Goal: Browse casually: Explore the website without a specific task or goal

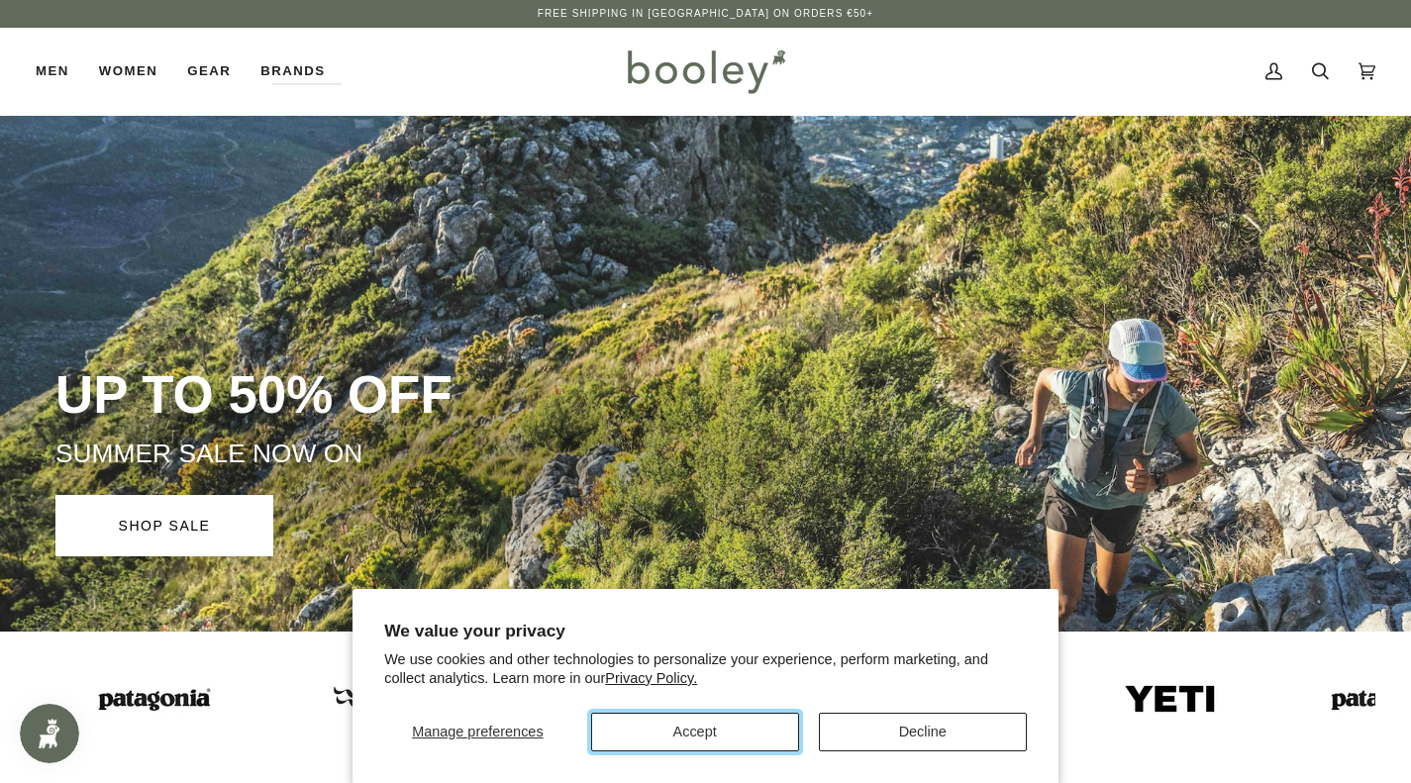
click at [737, 715] on button "Accept" at bounding box center [695, 732] width 208 height 39
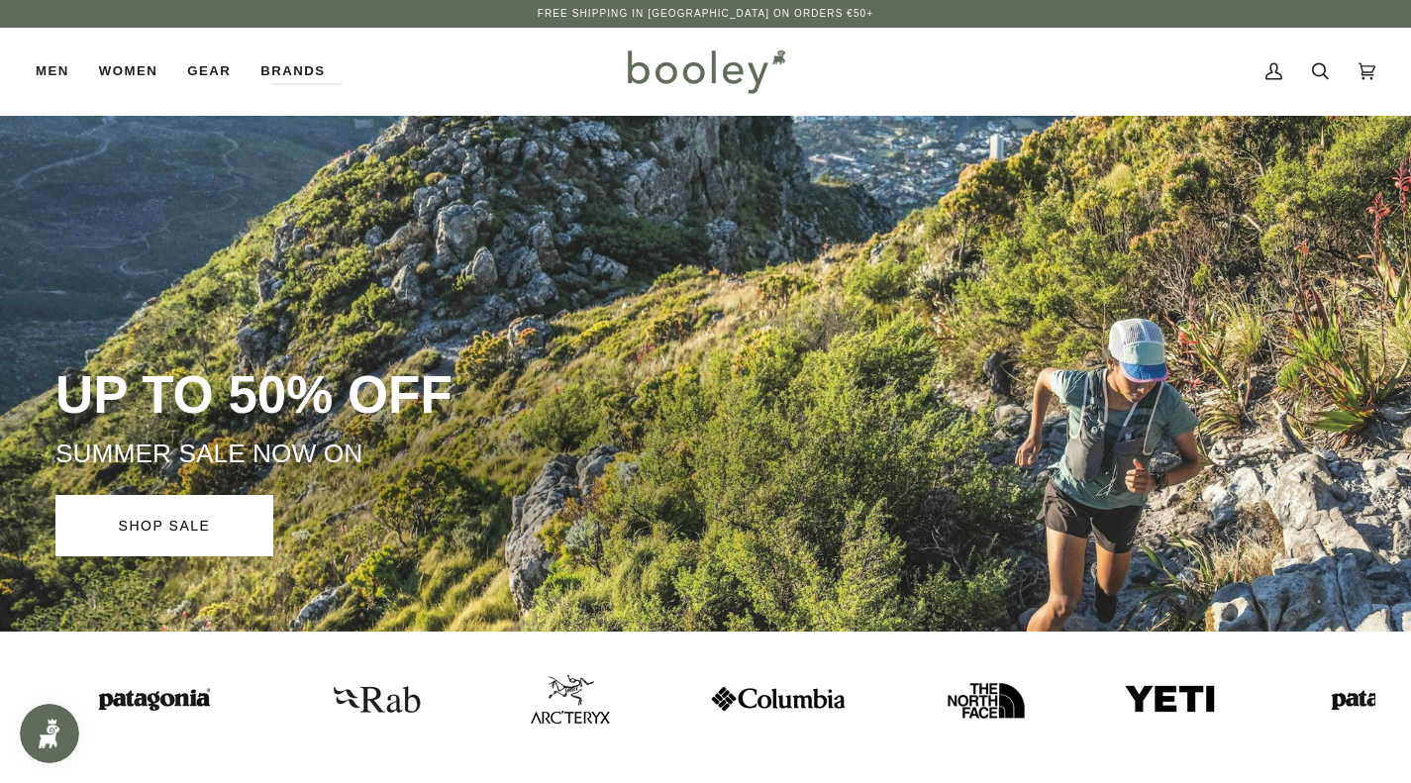
click at [1130, 698] on img at bounding box center [1170, 699] width 94 height 32
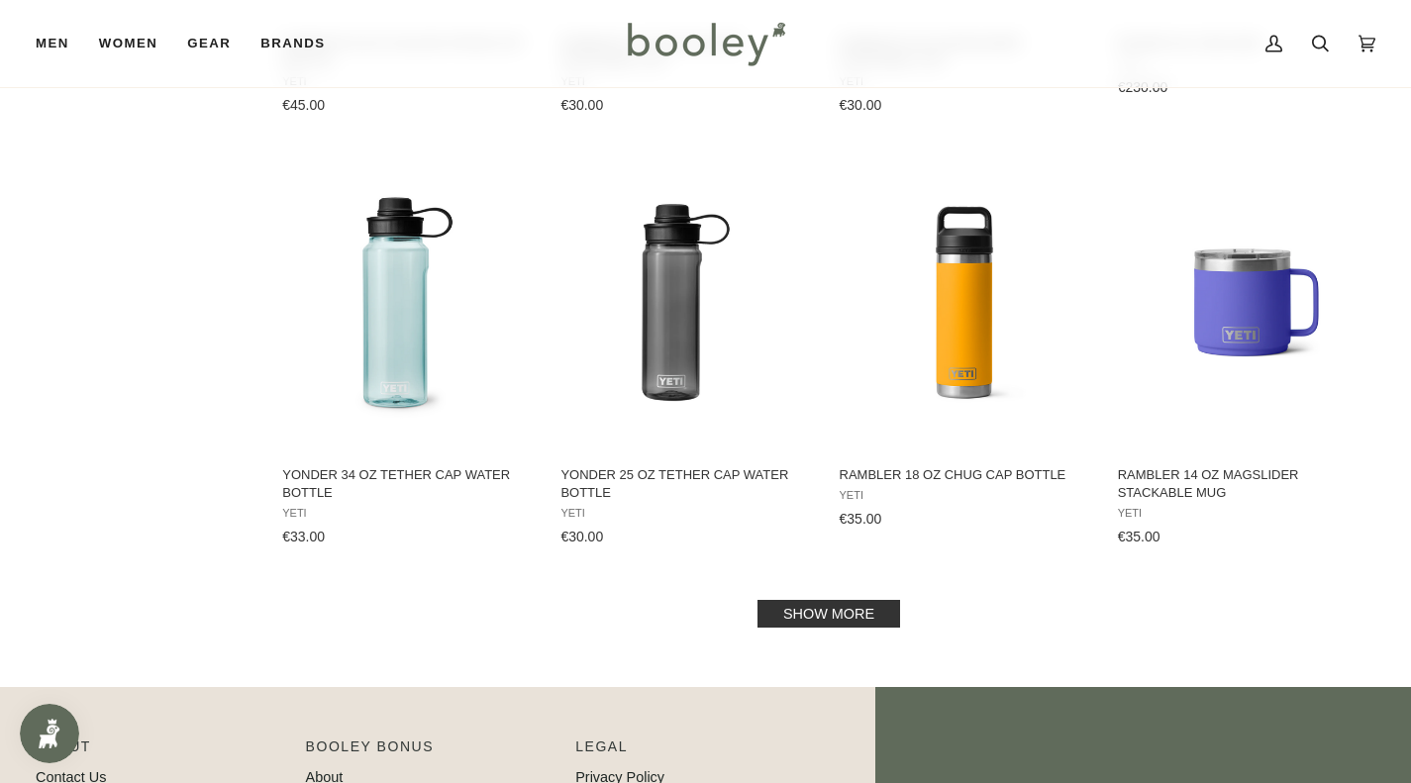
scroll to position [1980, 0]
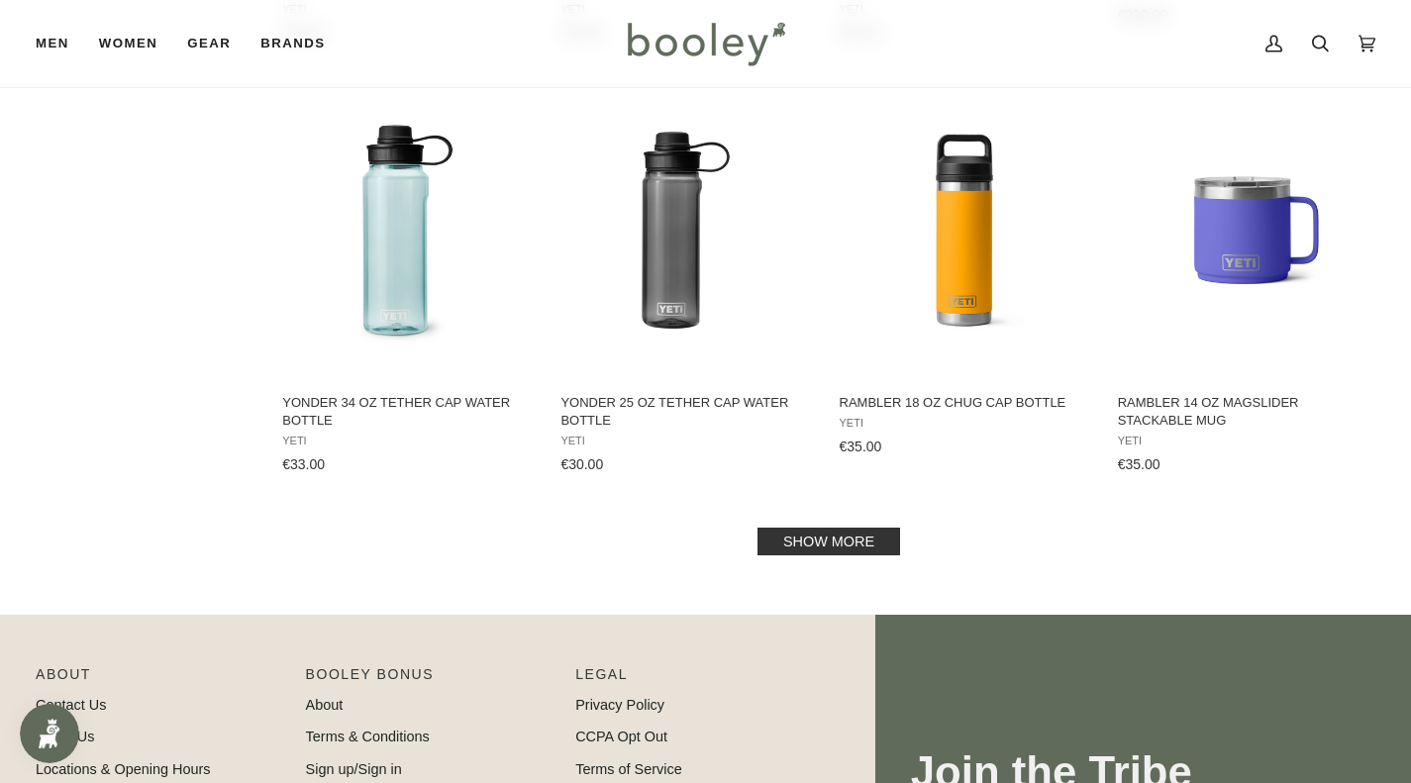
click at [856, 553] on link "Show more" at bounding box center [828, 542] width 143 height 28
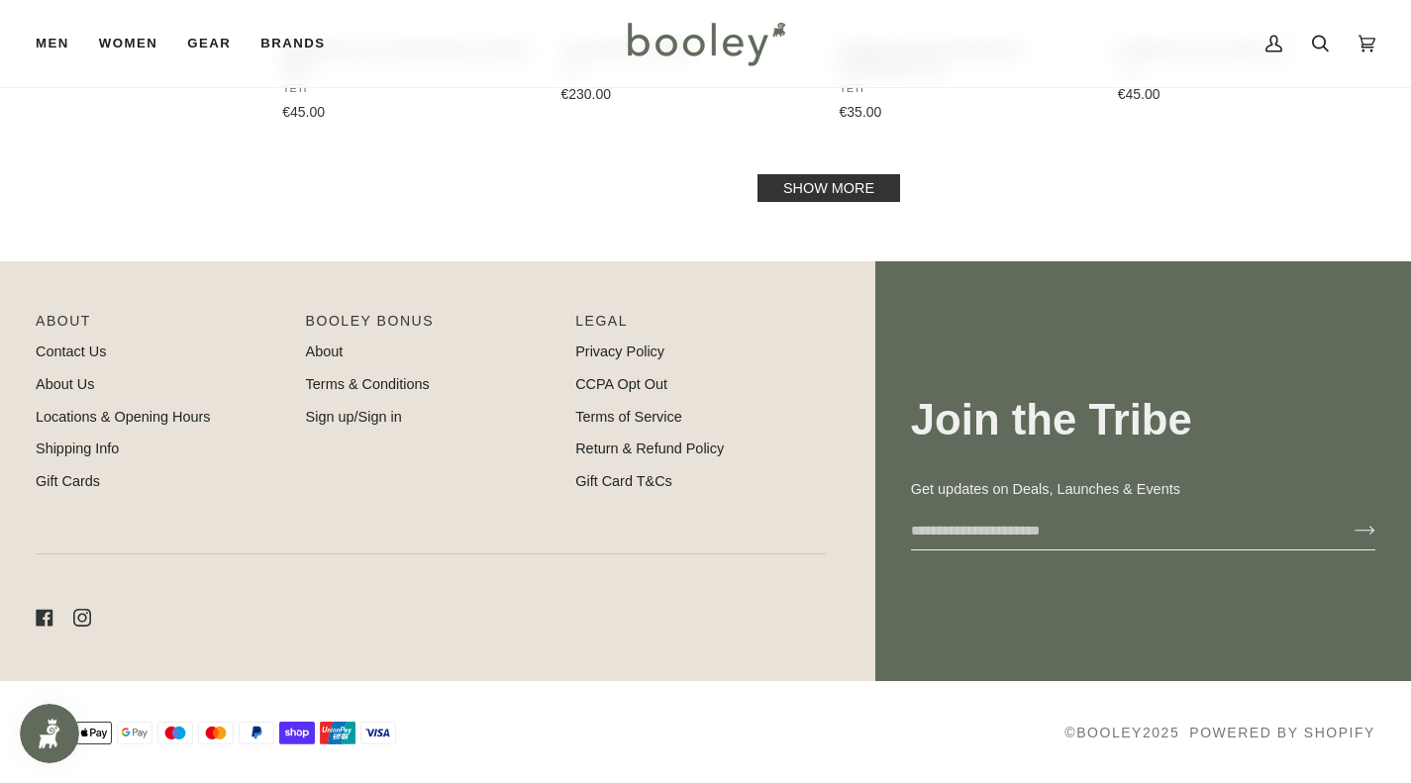
scroll to position [4457, 0]
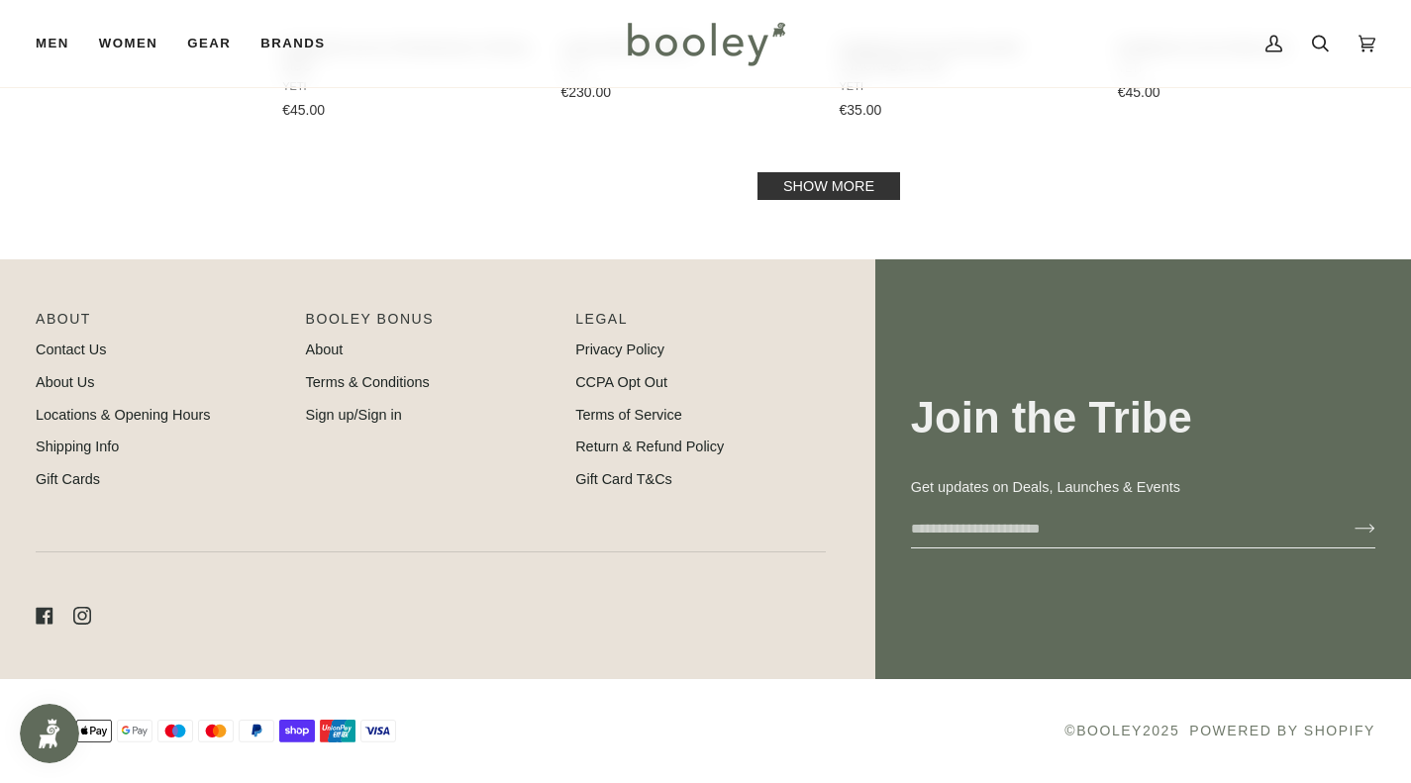
click at [847, 193] on link "Show more" at bounding box center [828, 186] width 143 height 28
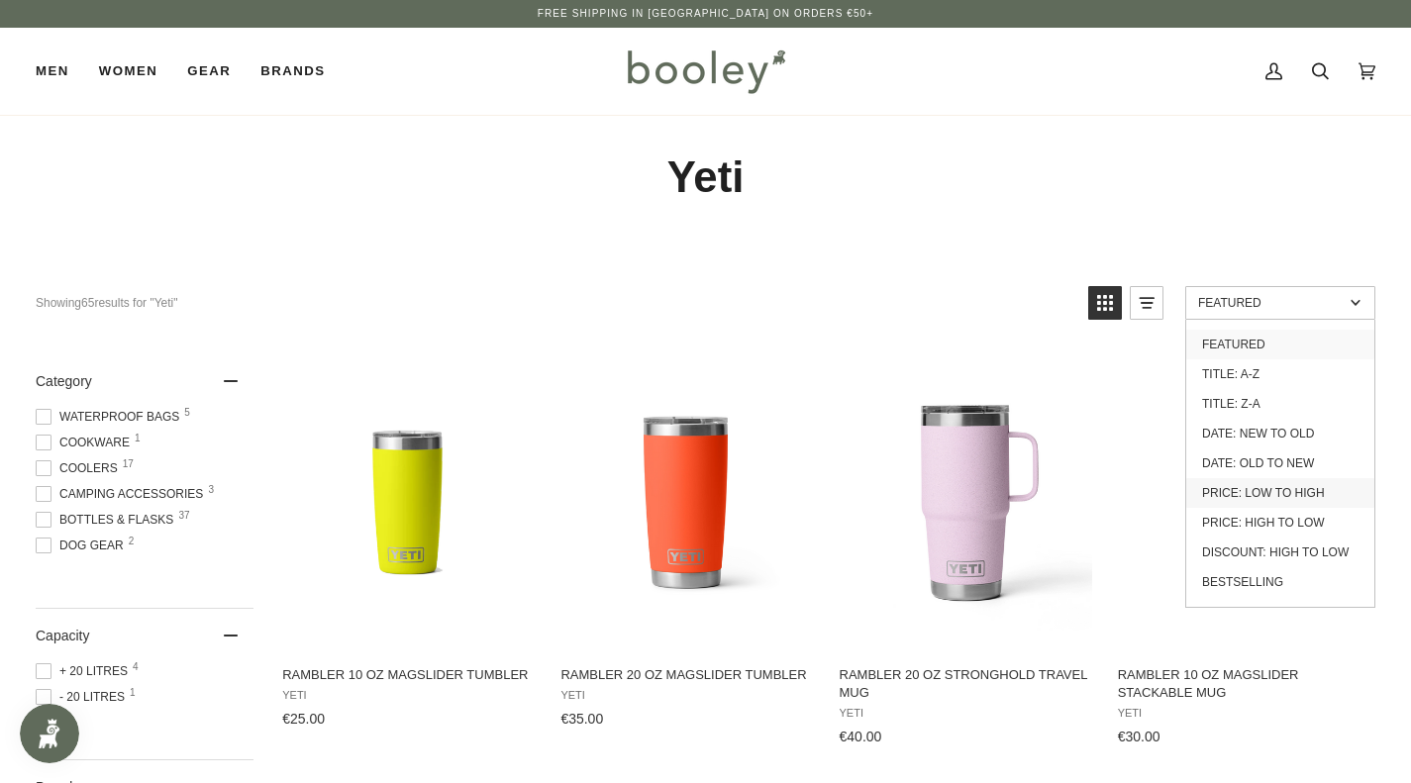
click at [1267, 486] on link "Price: Low to High" at bounding box center [1280, 493] width 188 height 30
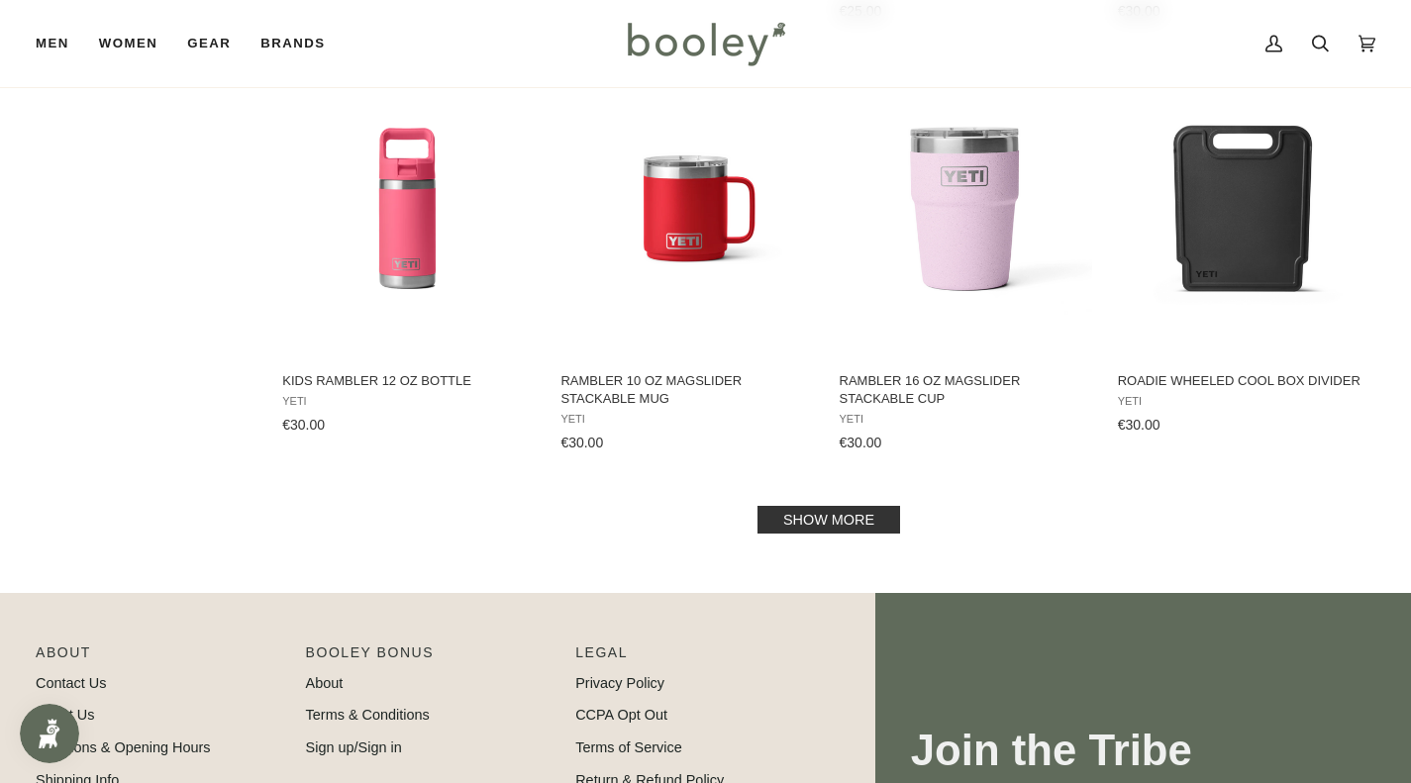
scroll to position [2092, 0]
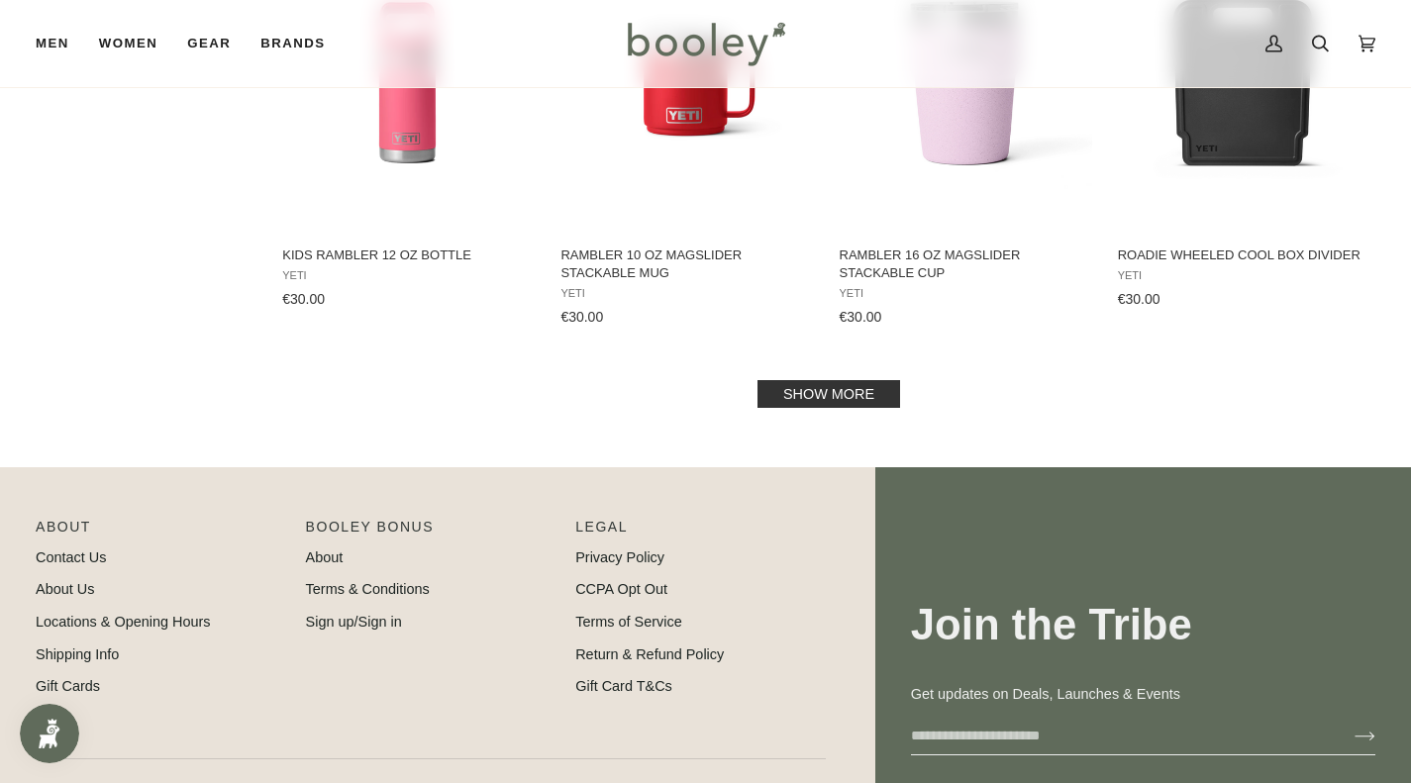
click at [875, 406] on link "Show more" at bounding box center [828, 394] width 143 height 28
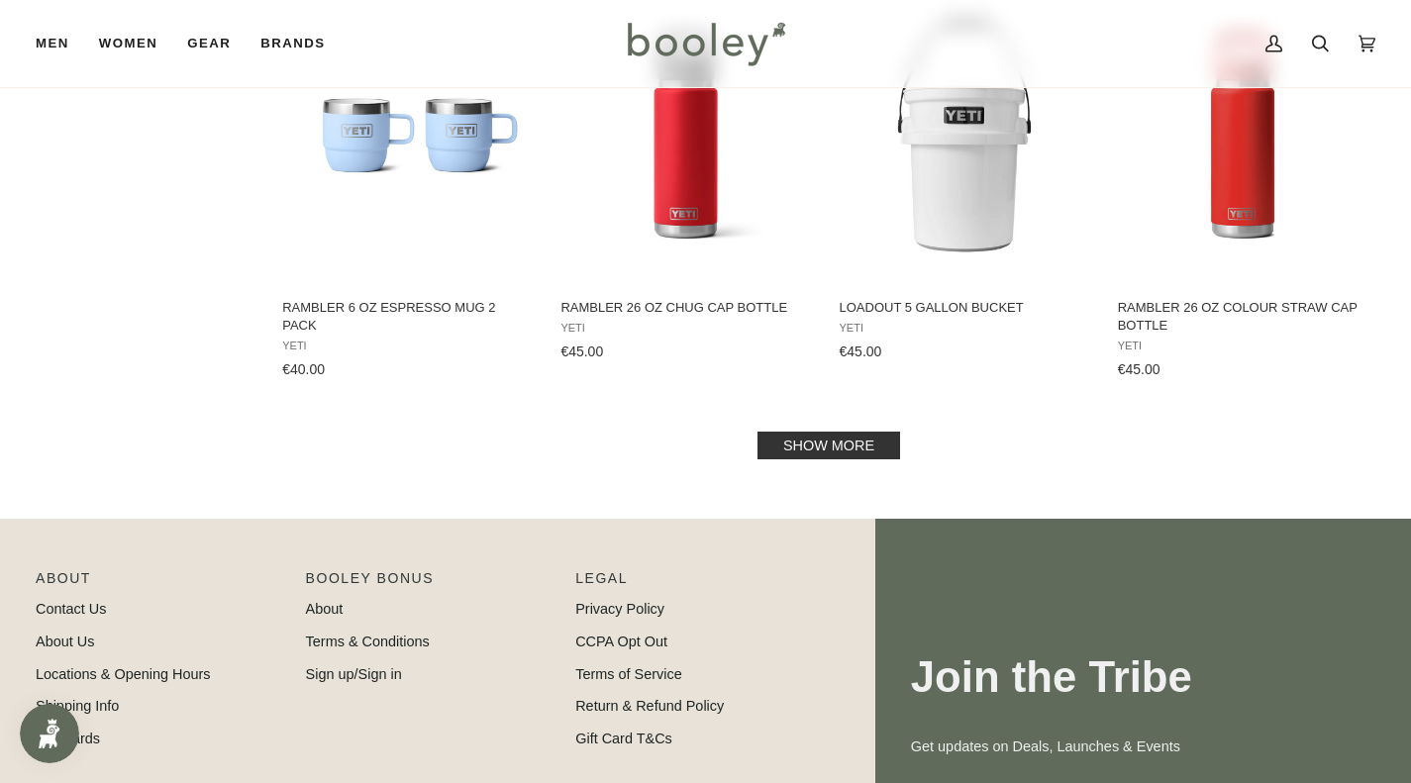
scroll to position [4289, 0]
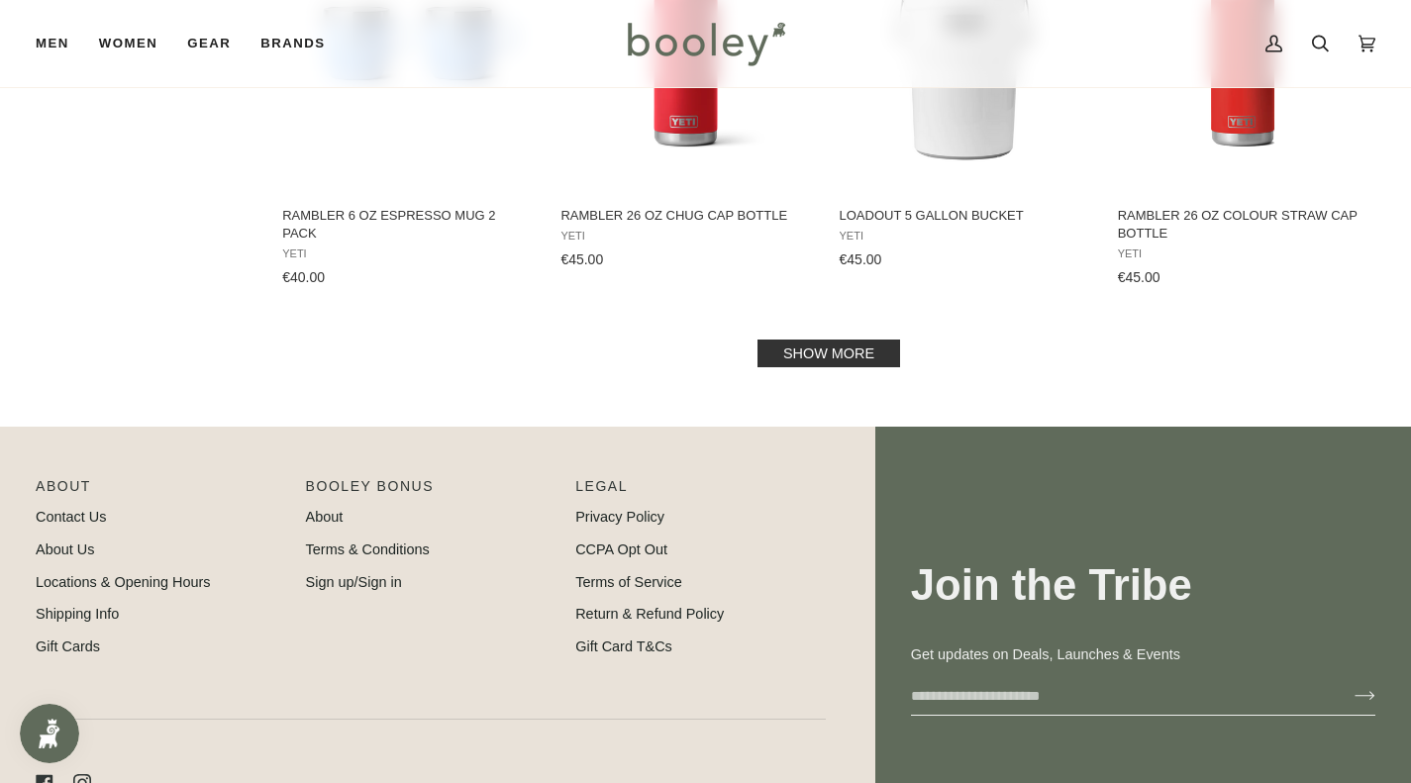
click at [845, 364] on link "Show more" at bounding box center [828, 354] width 143 height 28
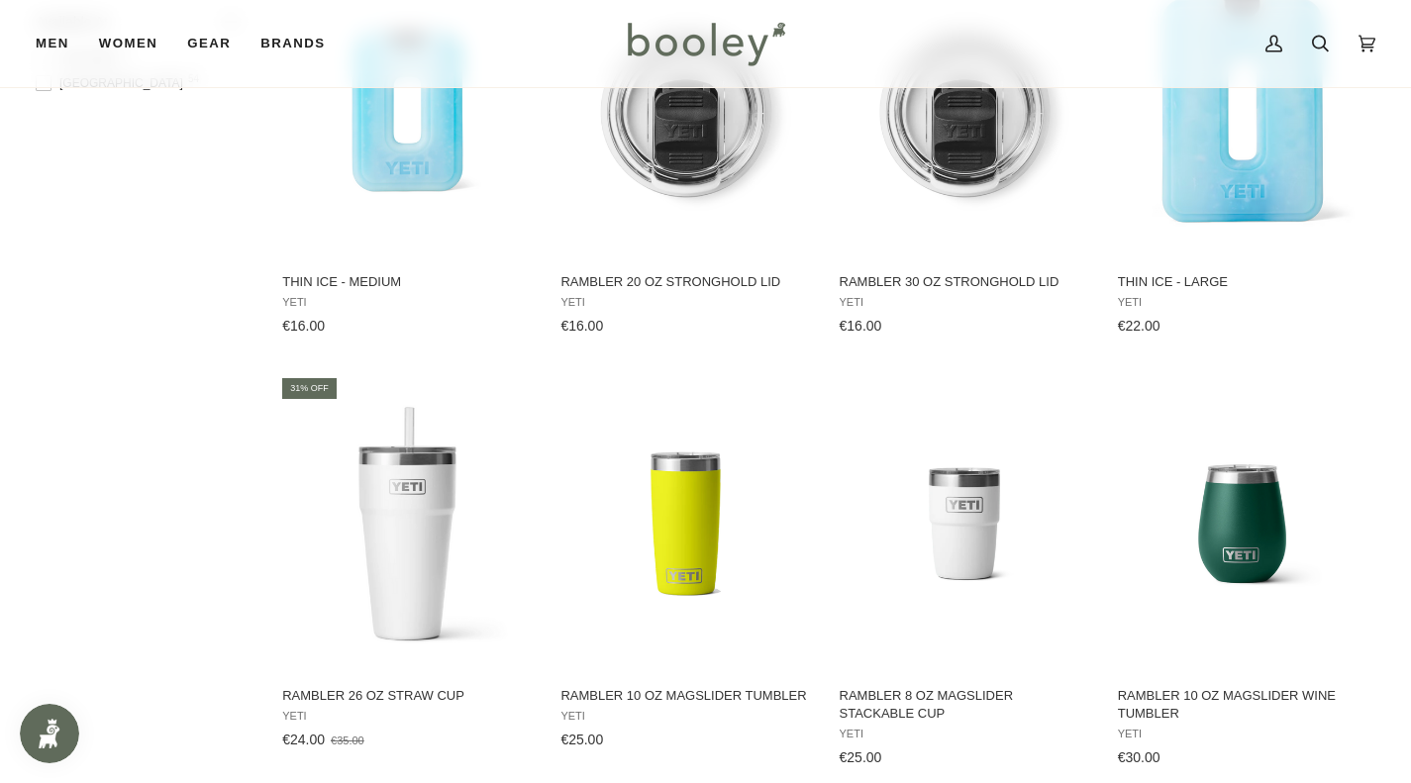
scroll to position [1905, 0]
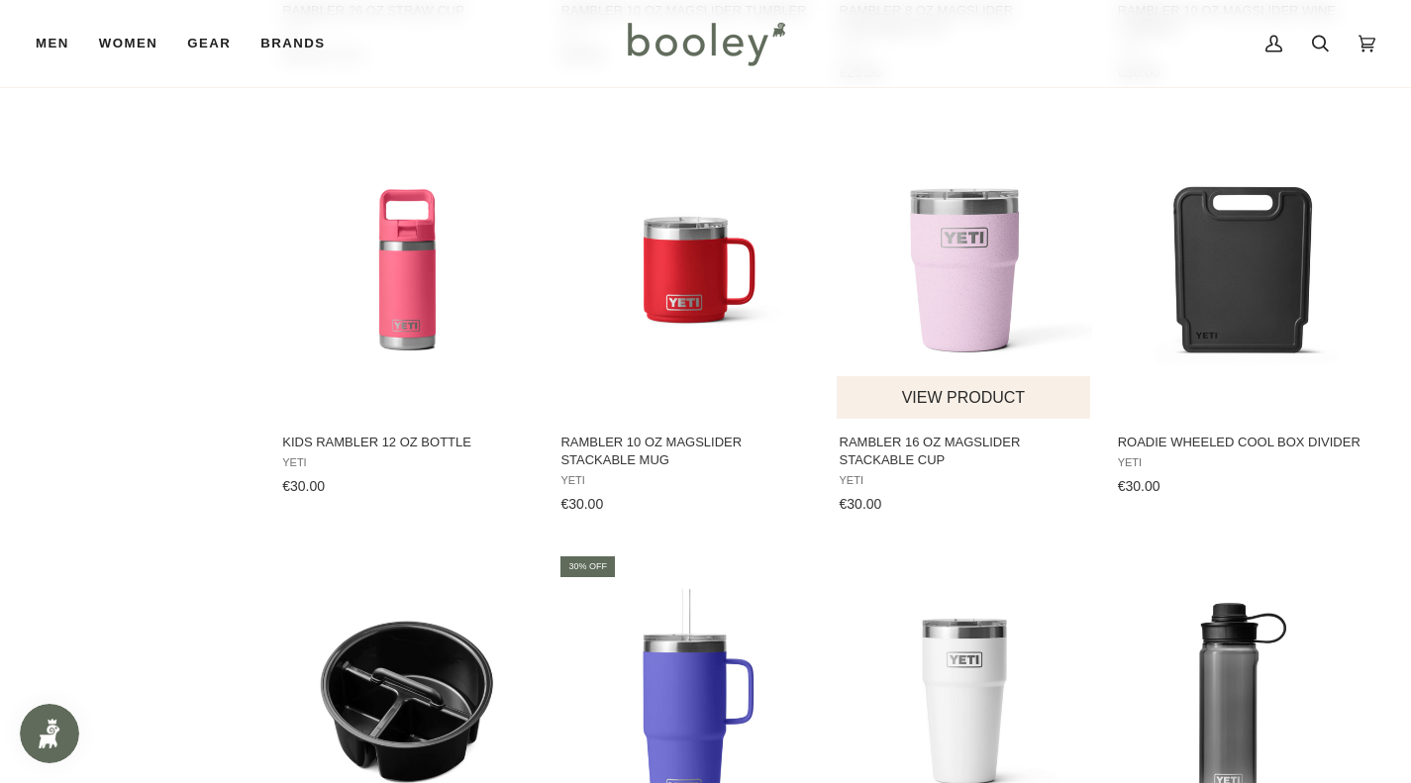
click at [968, 197] on img "Rambler 16 oz MagSlider Stackable Cup" at bounding box center [965, 270] width 256 height 256
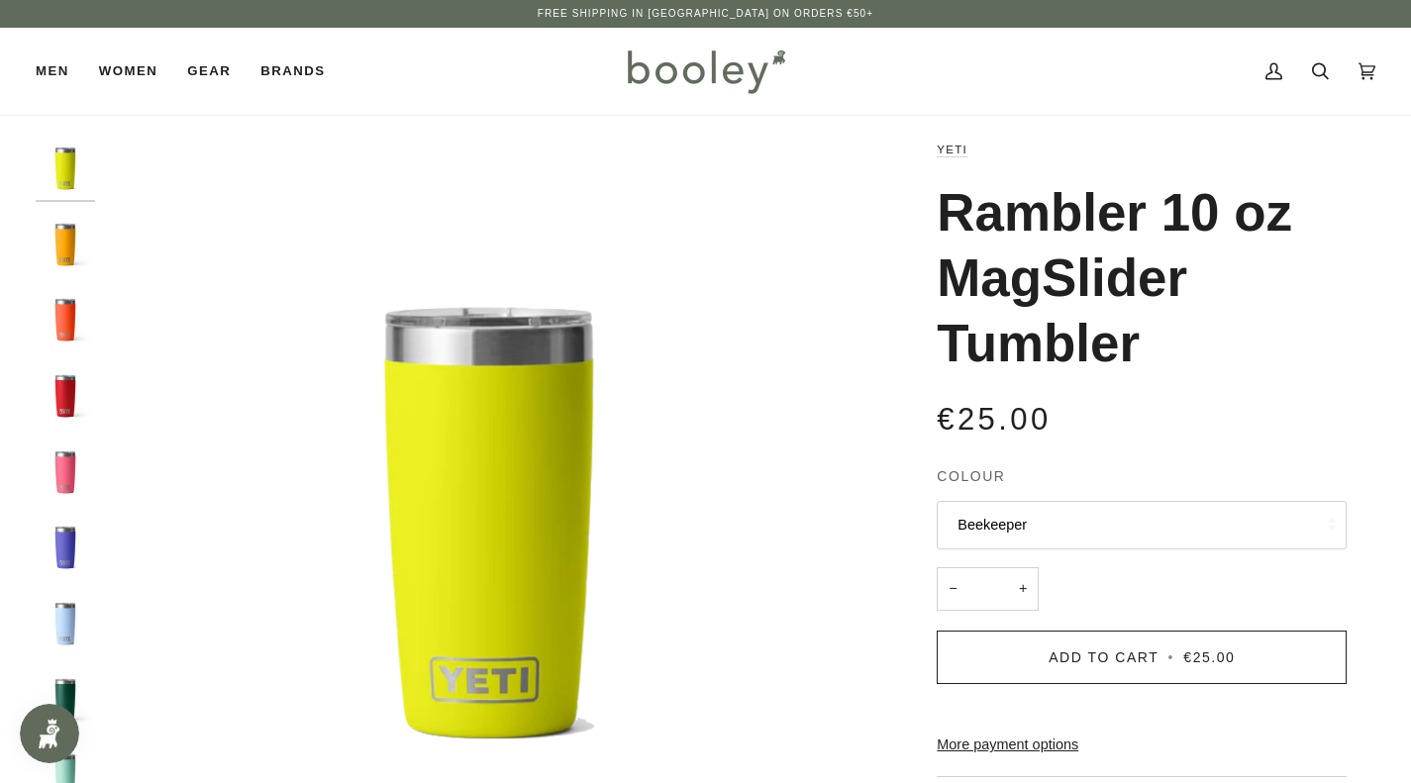
click at [1097, 537] on button "Beekeeper" at bounding box center [1142, 525] width 410 height 49
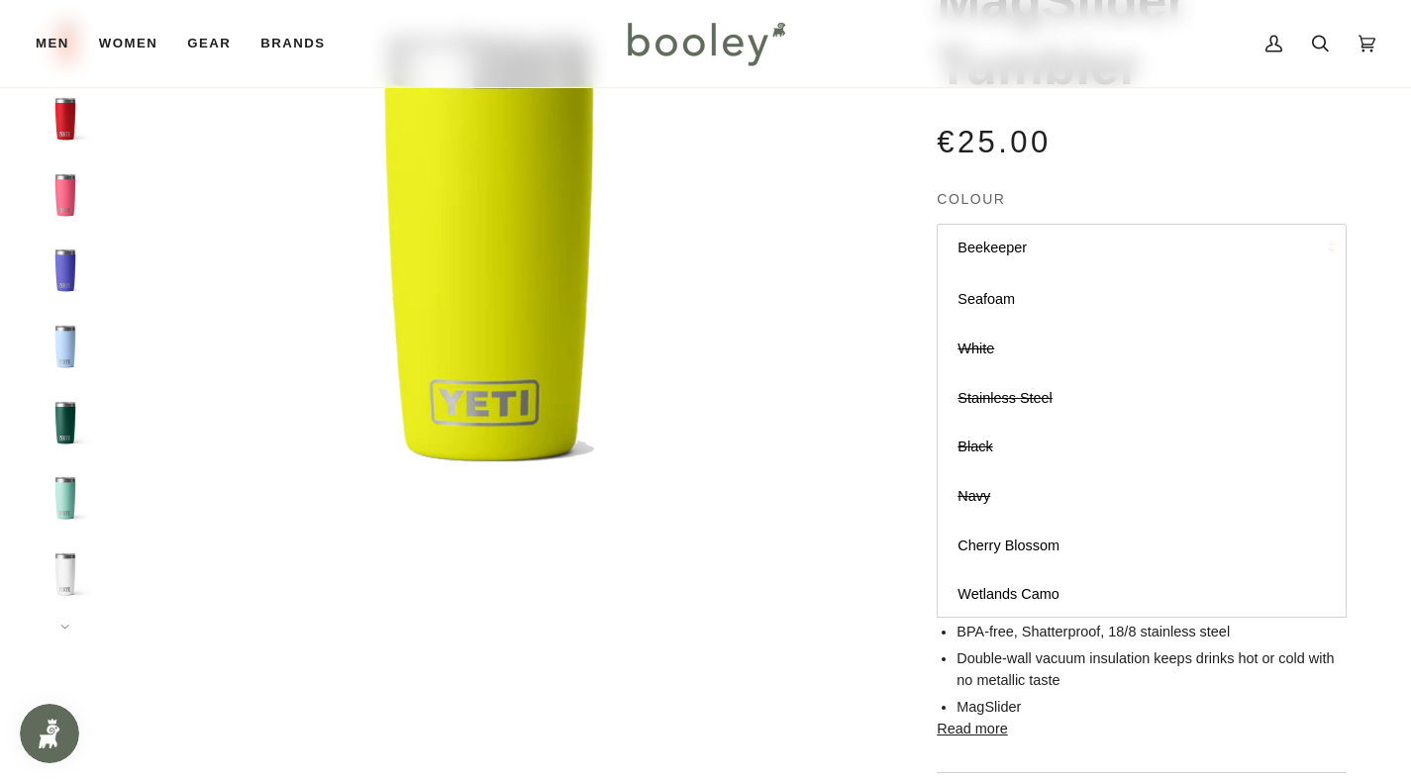
scroll to position [392, 0]
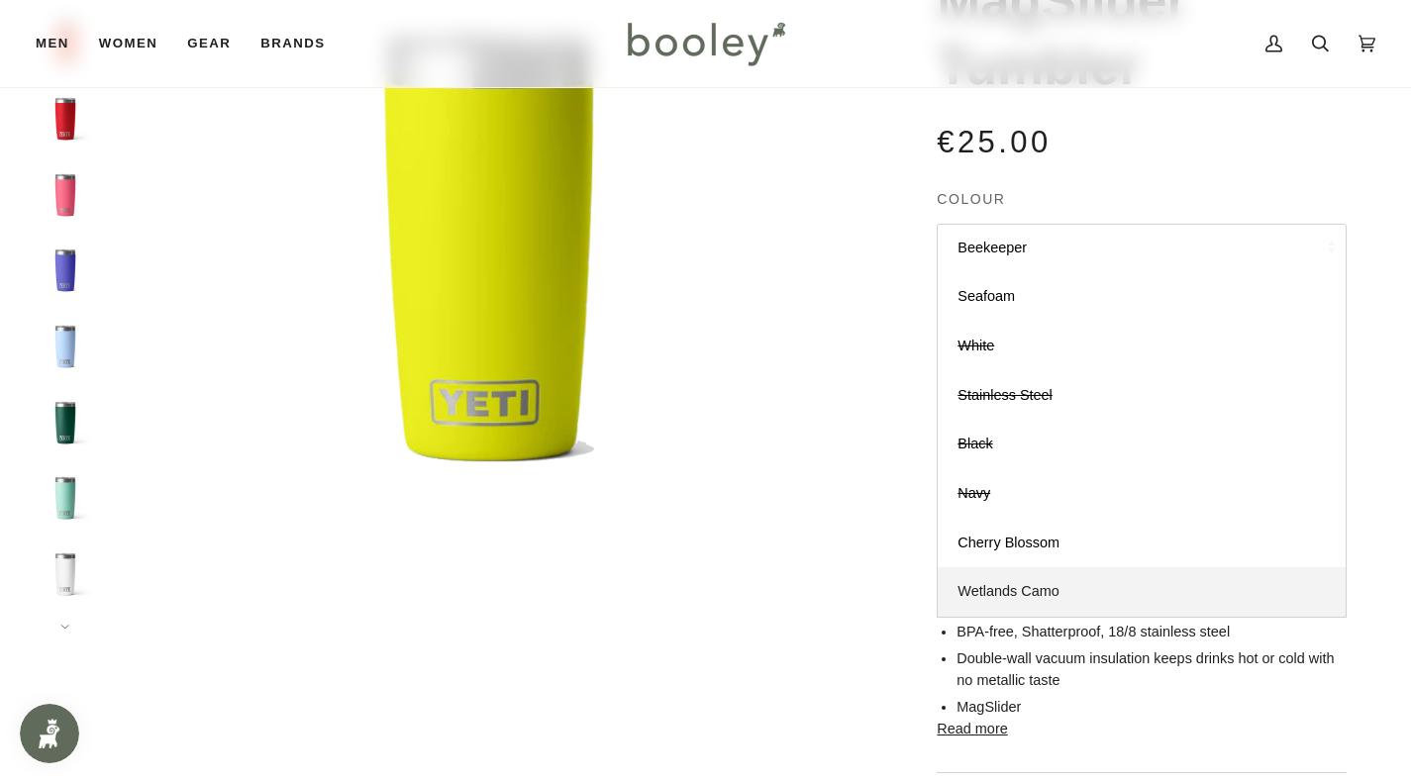
click at [986, 599] on span "Wetlands Camo" at bounding box center [1007, 591] width 101 height 16
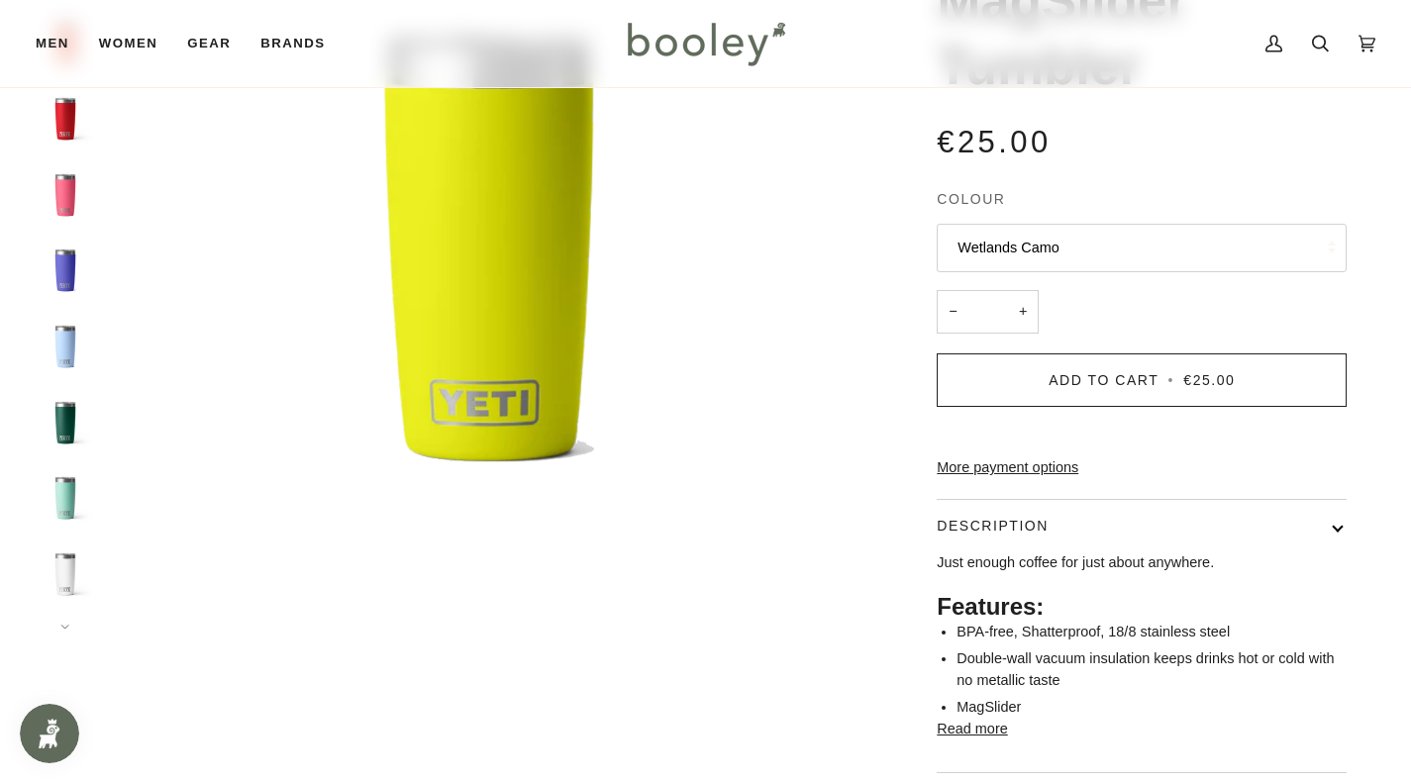
click at [62, 631] on div at bounding box center [706, 364] width 1340 height 1006
click at [63, 621] on button "Next" at bounding box center [65, 615] width 59 height 30
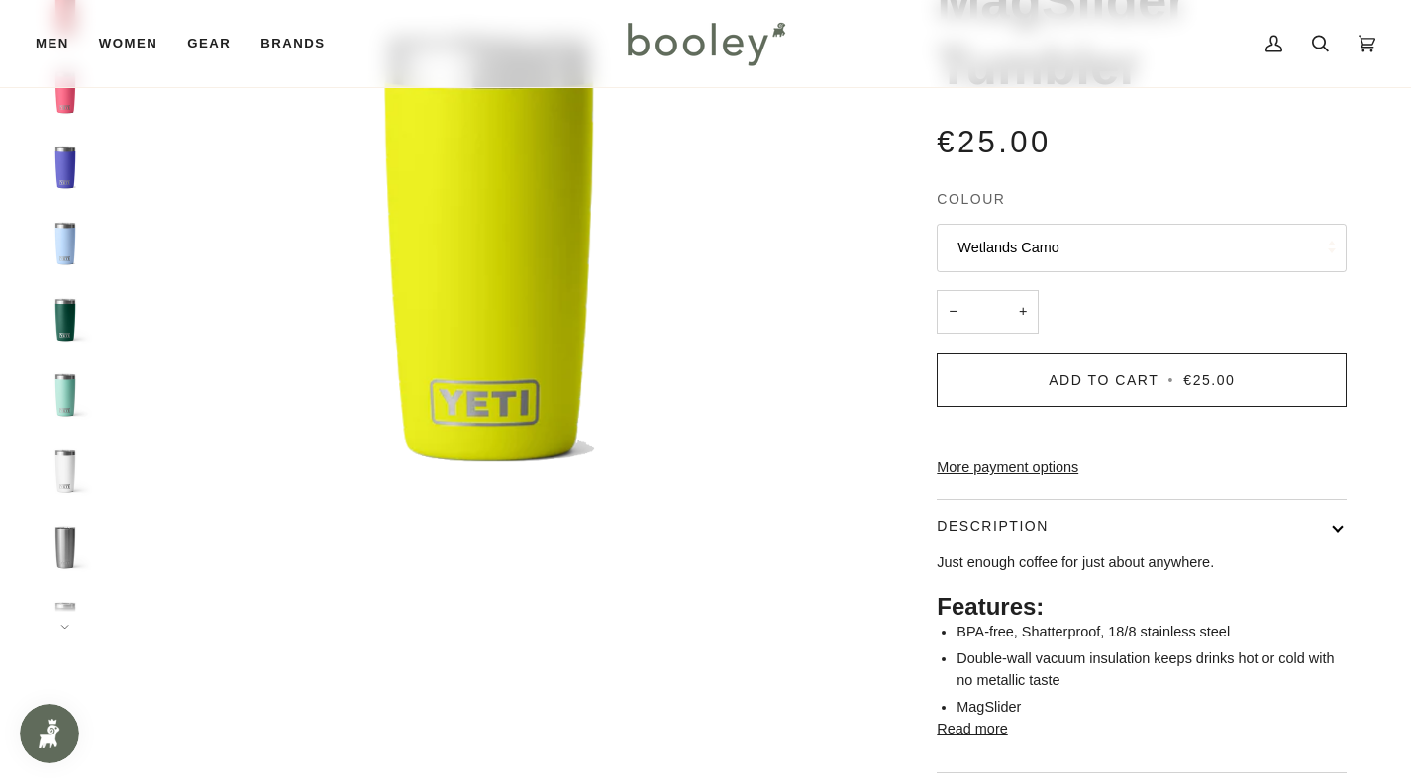
click at [63, 621] on button "Next" at bounding box center [65, 615] width 59 height 30
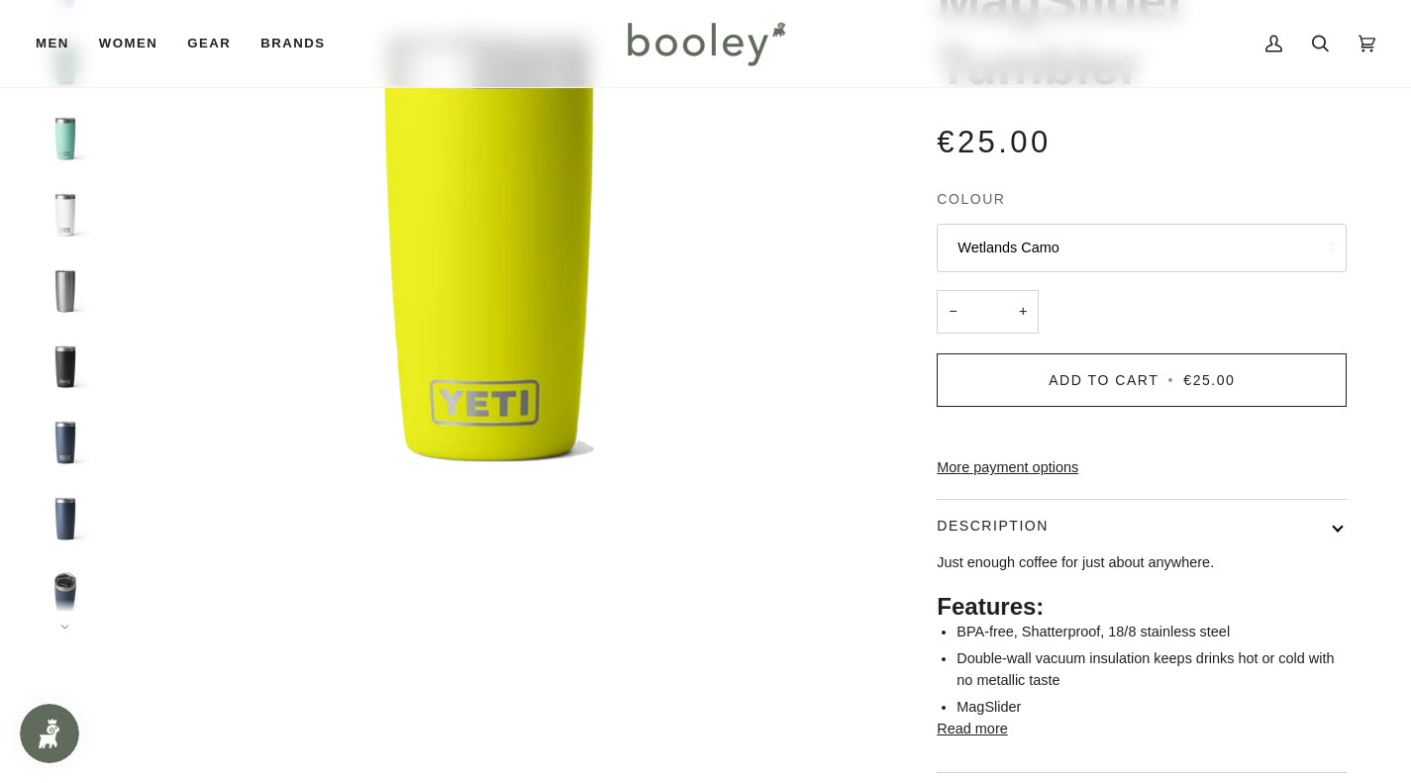
click at [63, 621] on button "Next" at bounding box center [65, 615] width 59 height 30
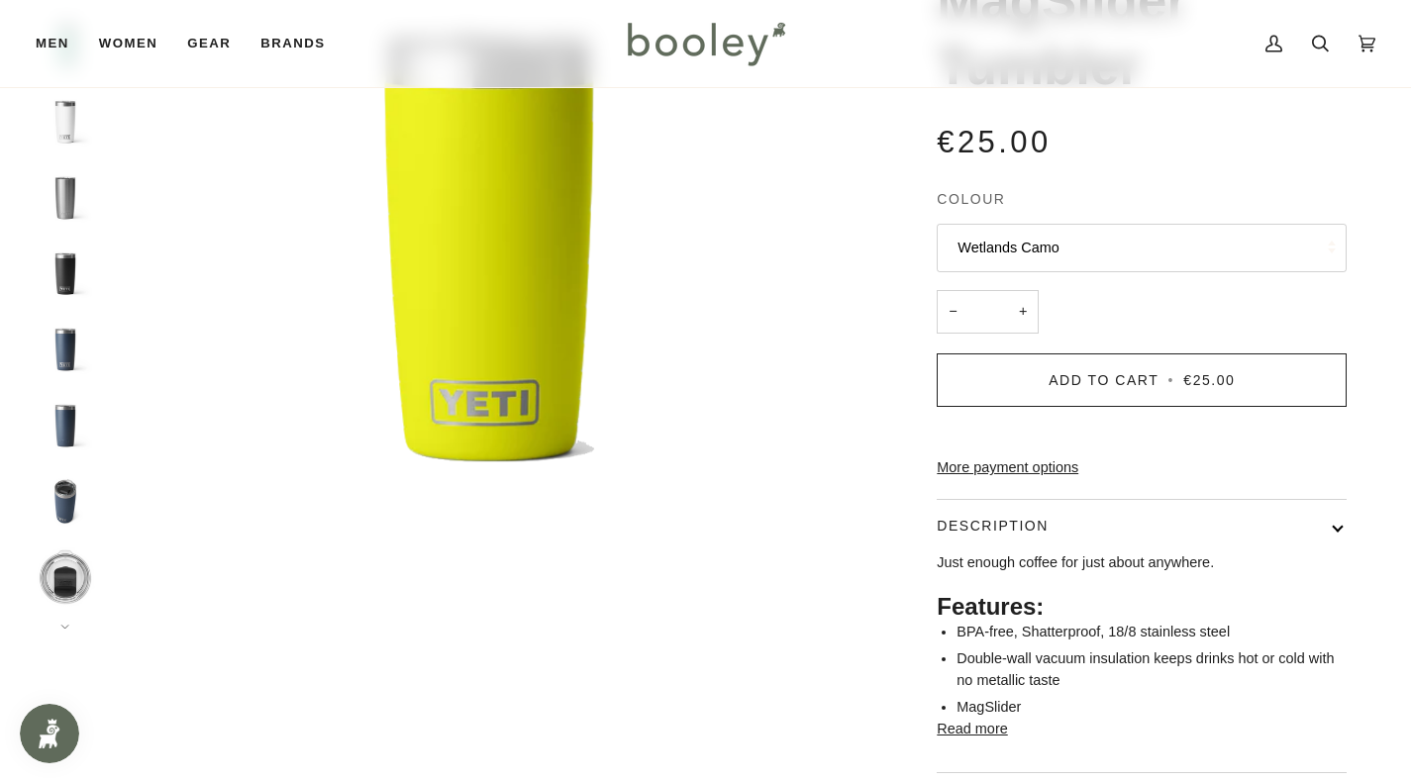
scroll to position [514, 0]
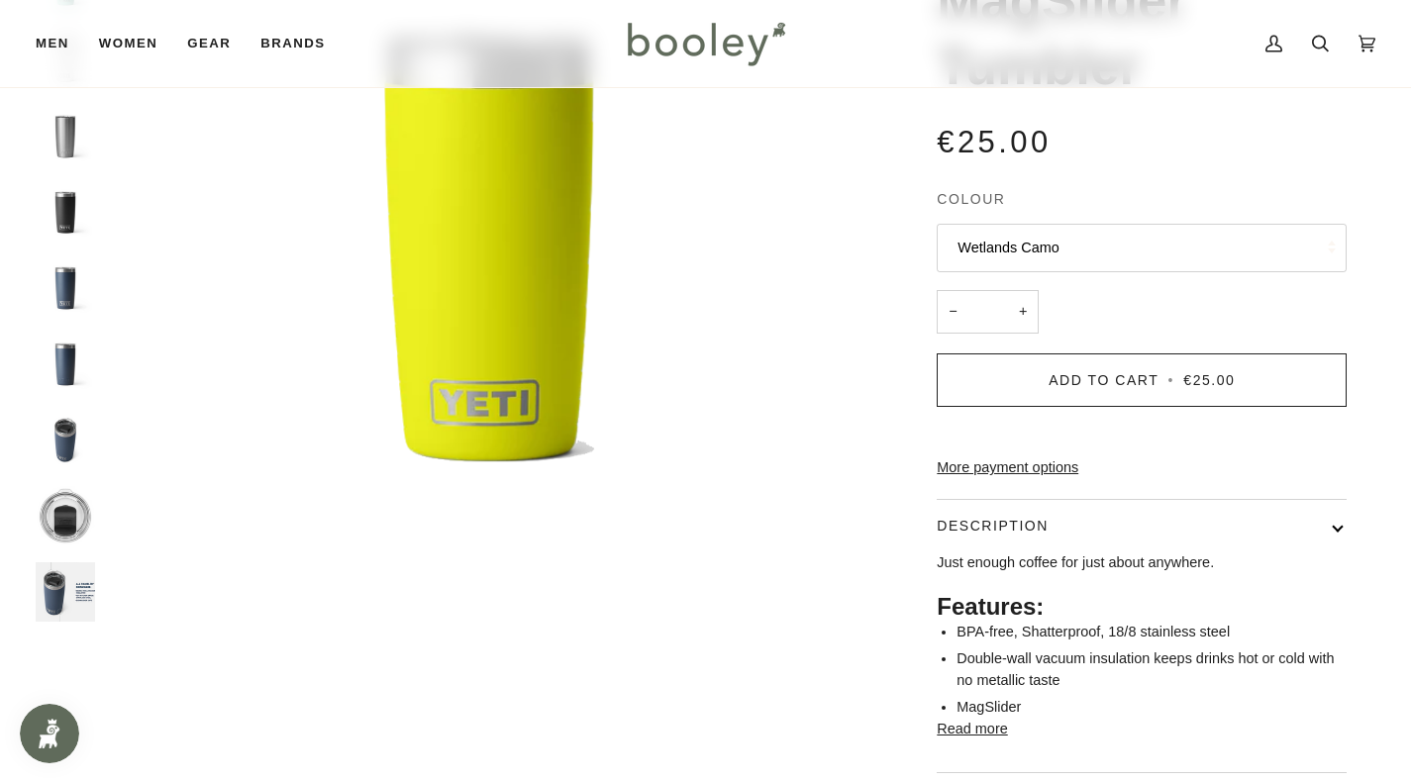
click at [63, 621] on div "Previous" at bounding box center [70, 245] width 69 height 768
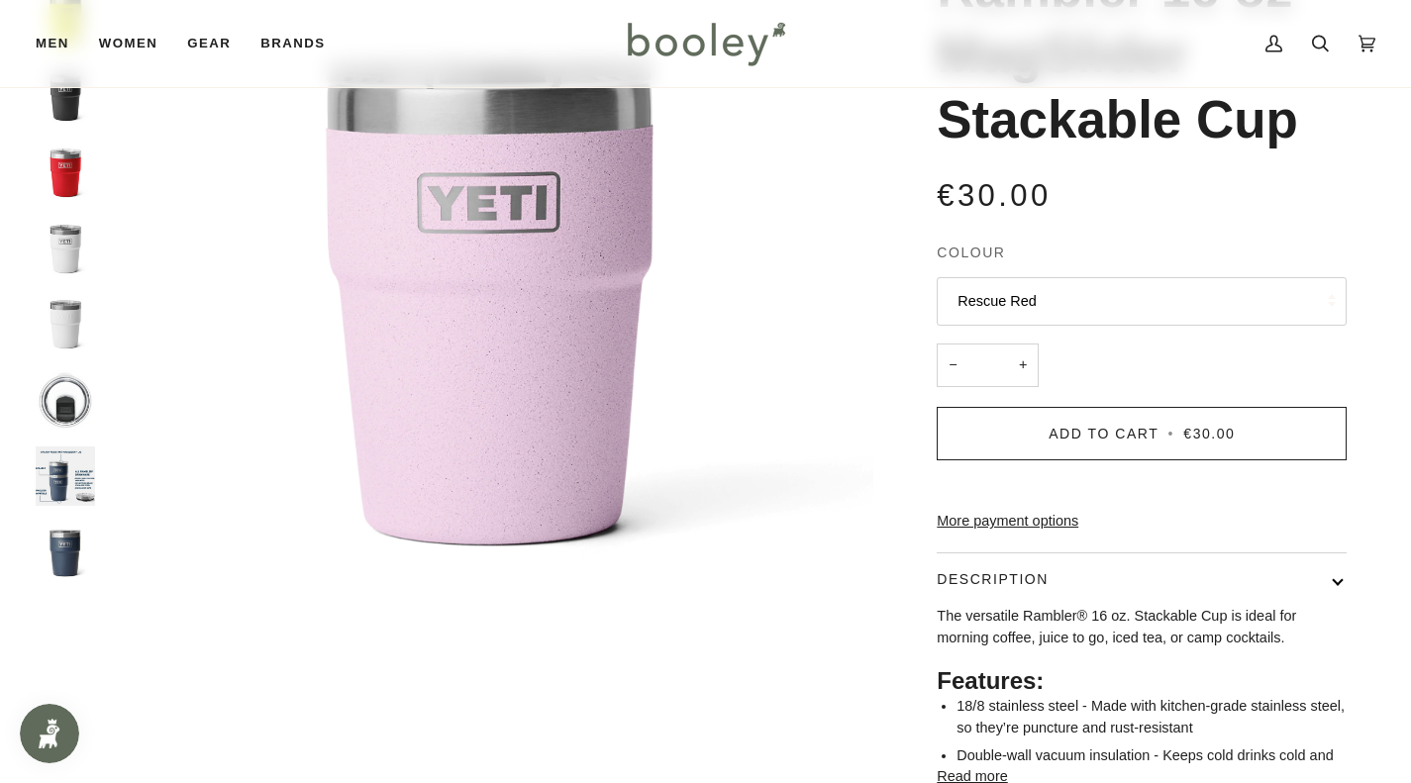
scroll to position [329, 0]
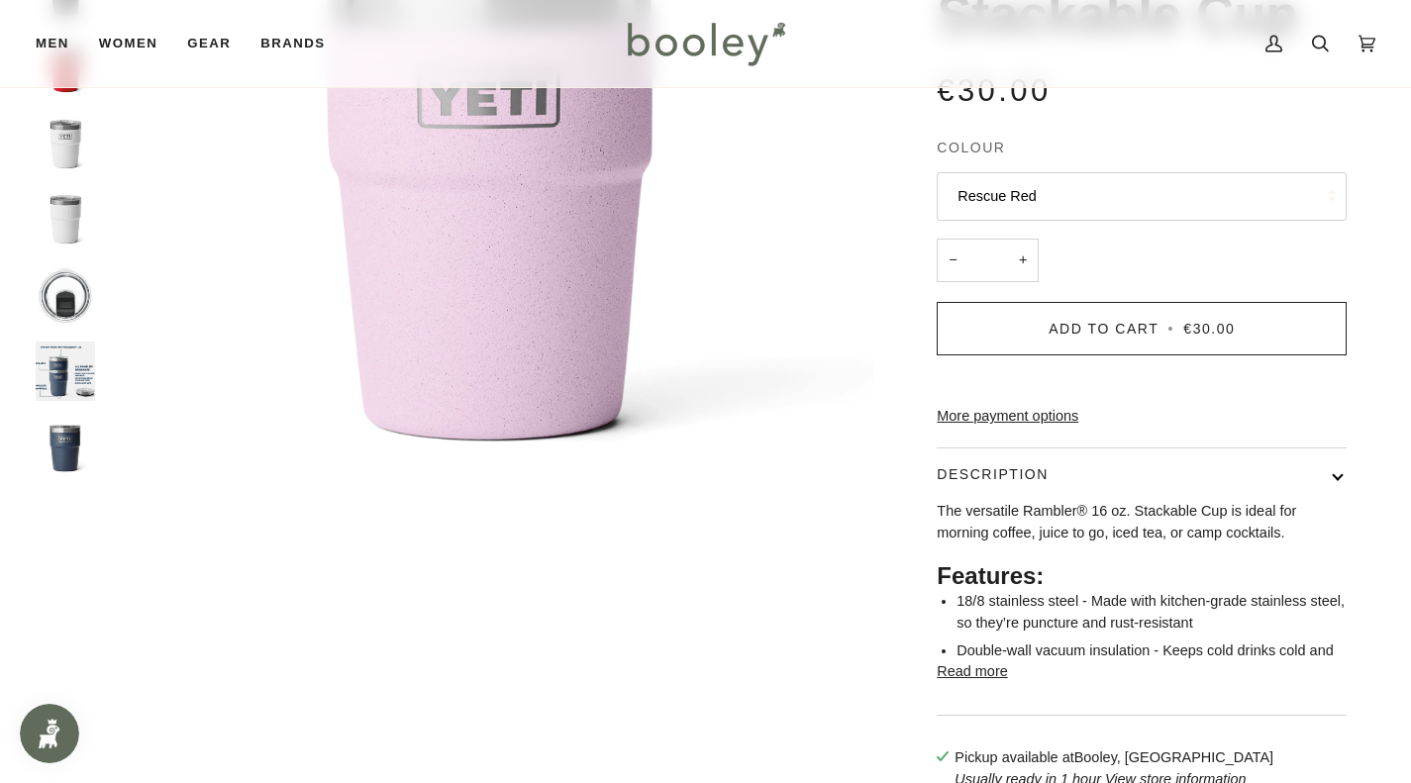
click at [1155, 193] on button "Rescue Red" at bounding box center [1142, 196] width 410 height 49
click at [716, 508] on img "Yeti Rambler 16 oz MagSlider Stackable Cup Cherry Blossom - Booley Galway" at bounding box center [489, 194] width 768 height 768
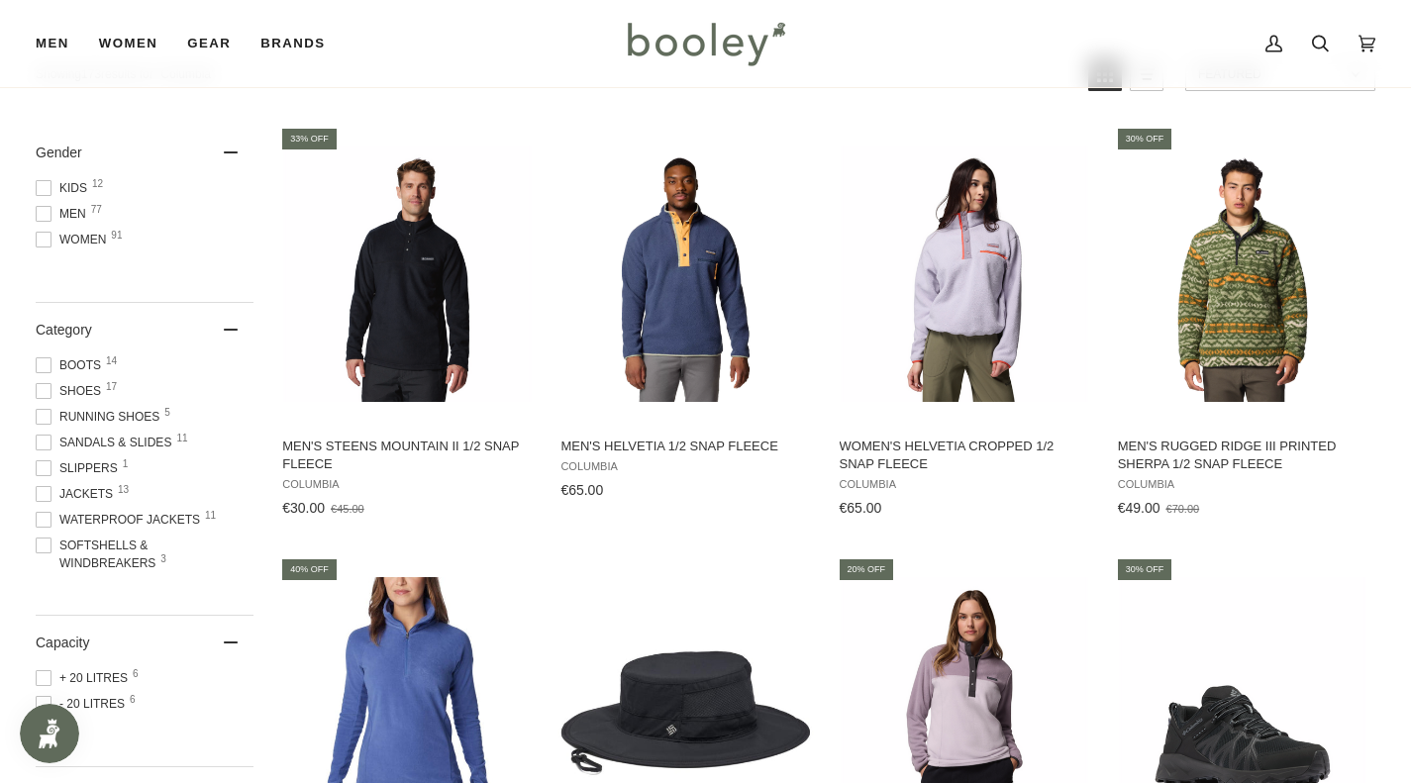
scroll to position [208, 0]
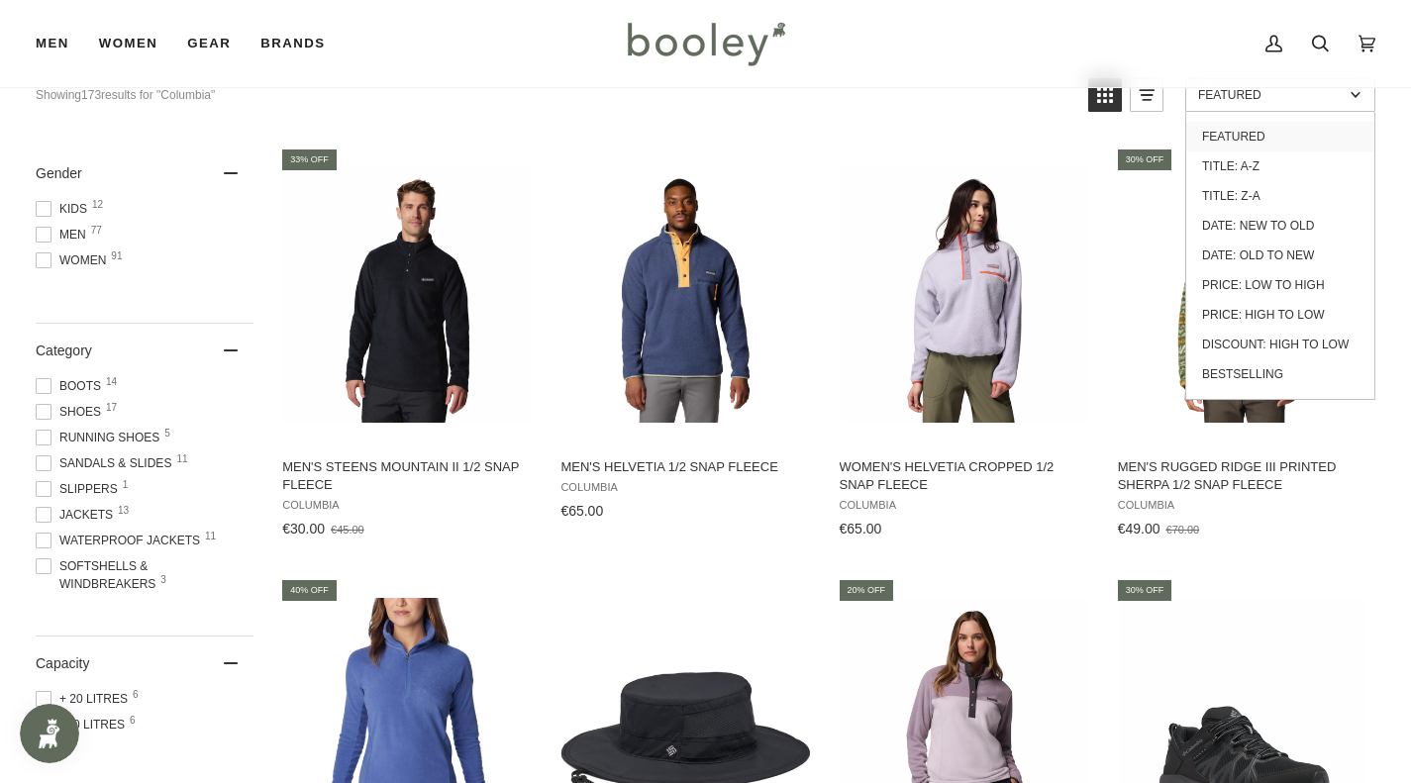
click at [1281, 110] on link "Featured" at bounding box center [1280, 95] width 190 height 34
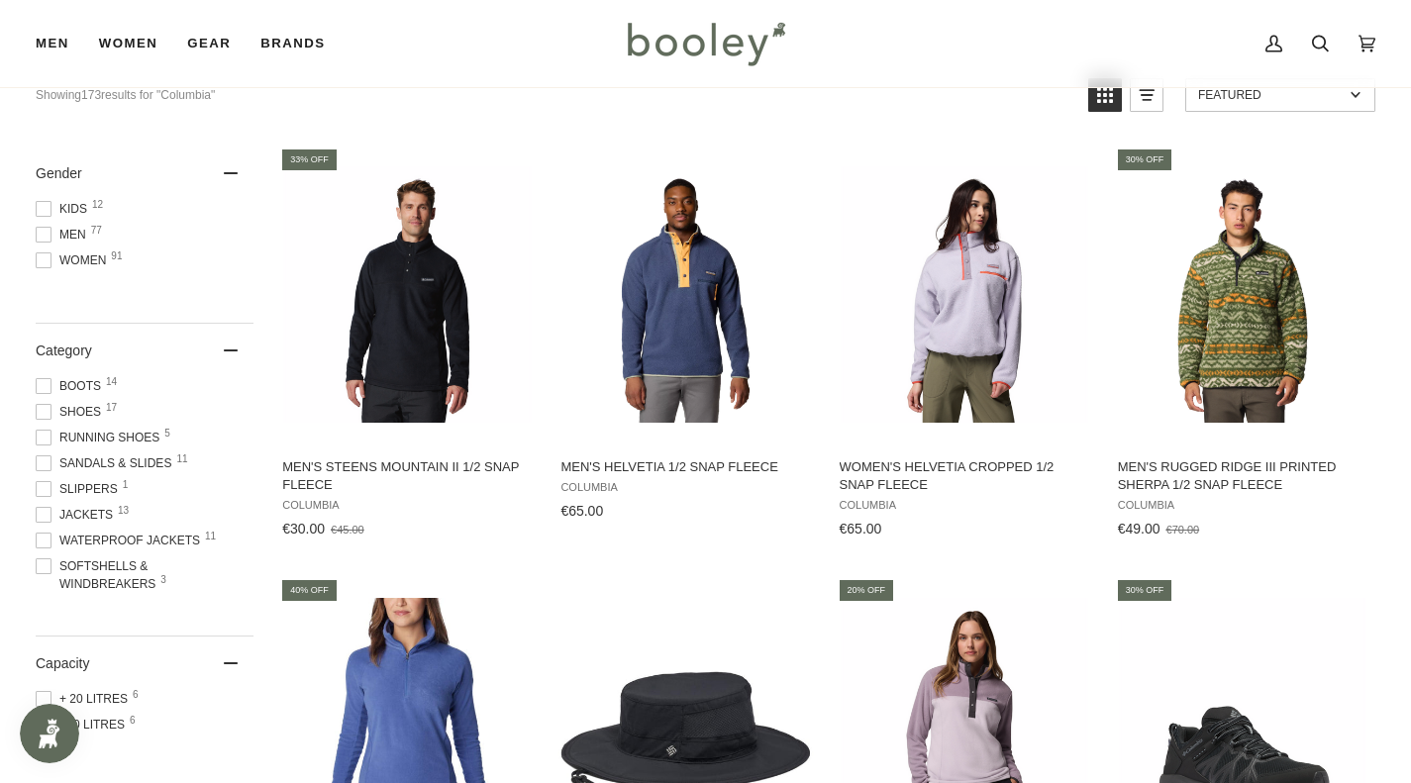
click at [1281, 110] on link "Featured" at bounding box center [1280, 95] width 190 height 34
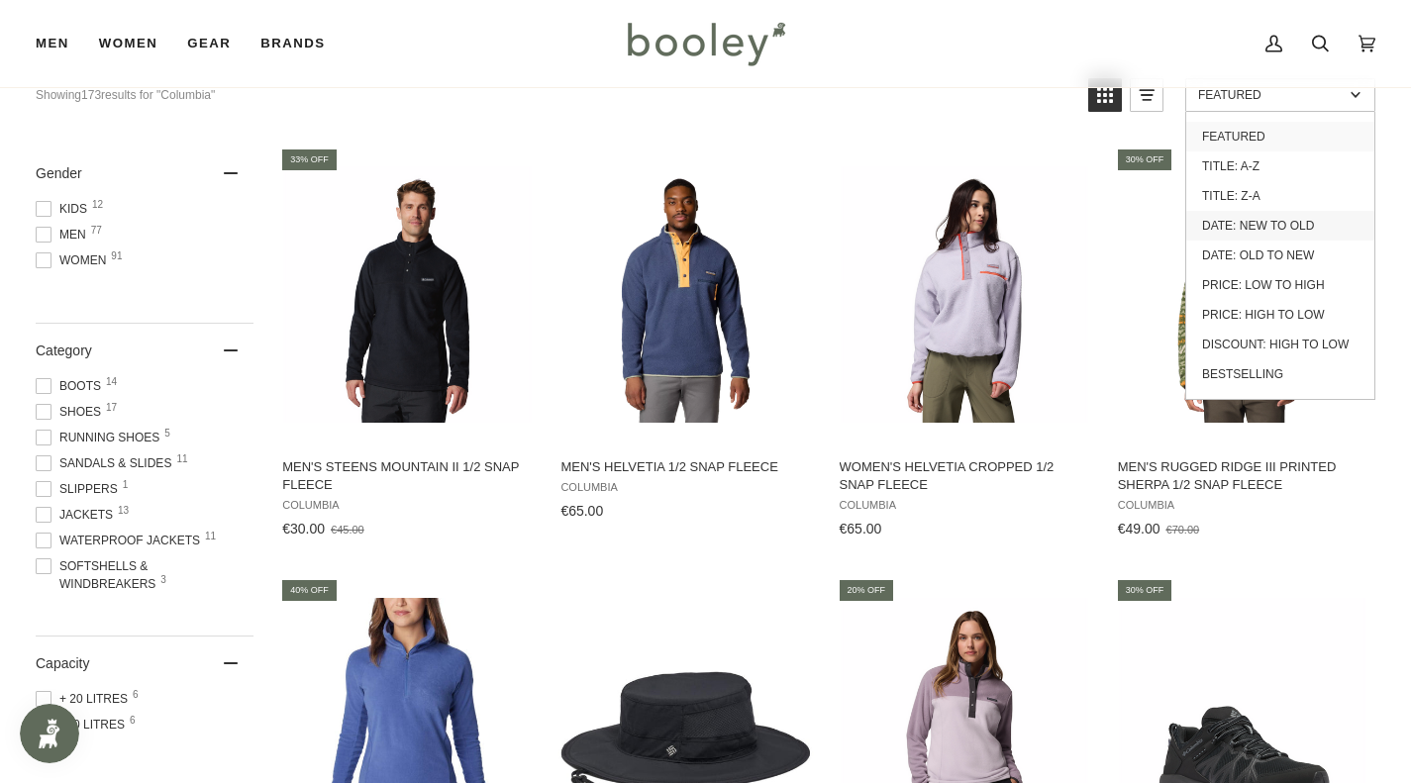
click at [1259, 239] on link "Date: New to Old" at bounding box center [1280, 226] width 188 height 30
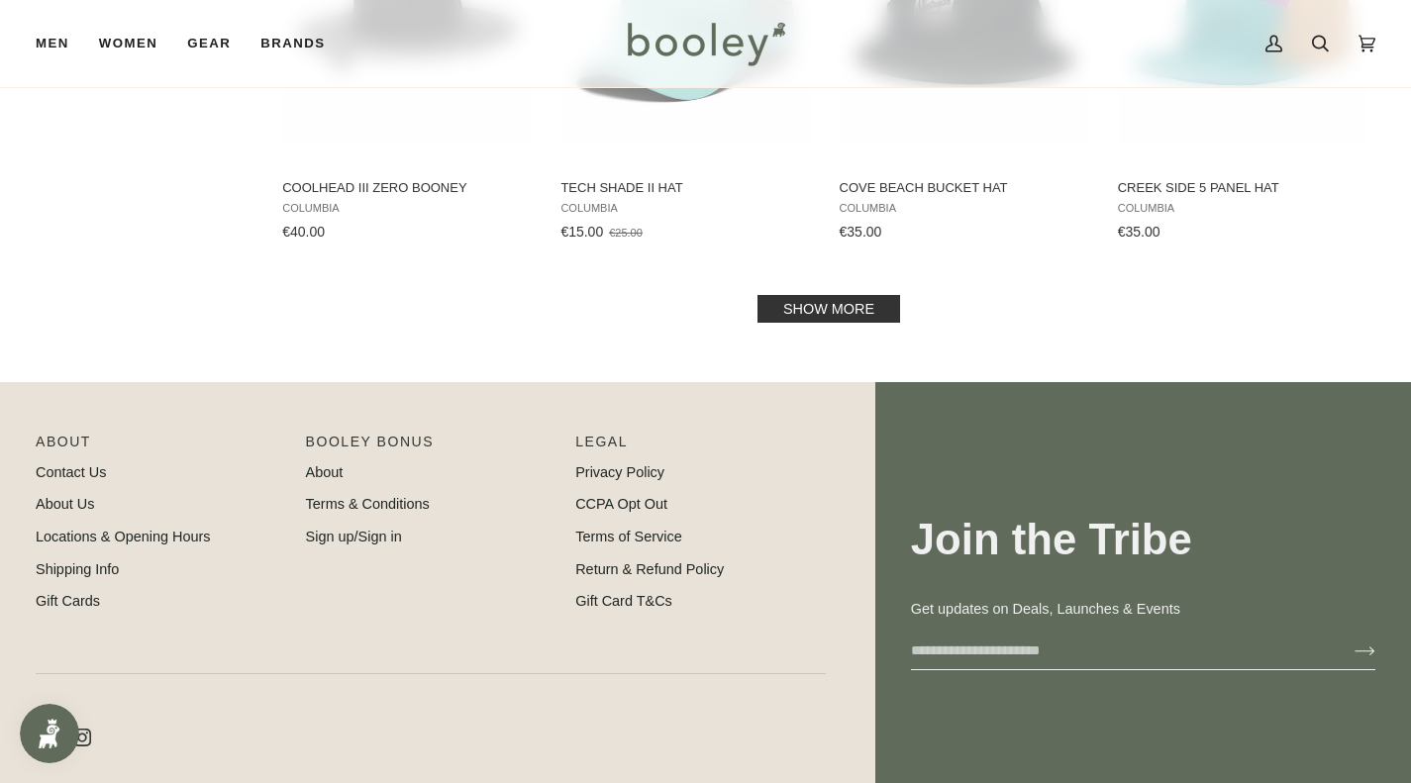
scroll to position [2220, 0]
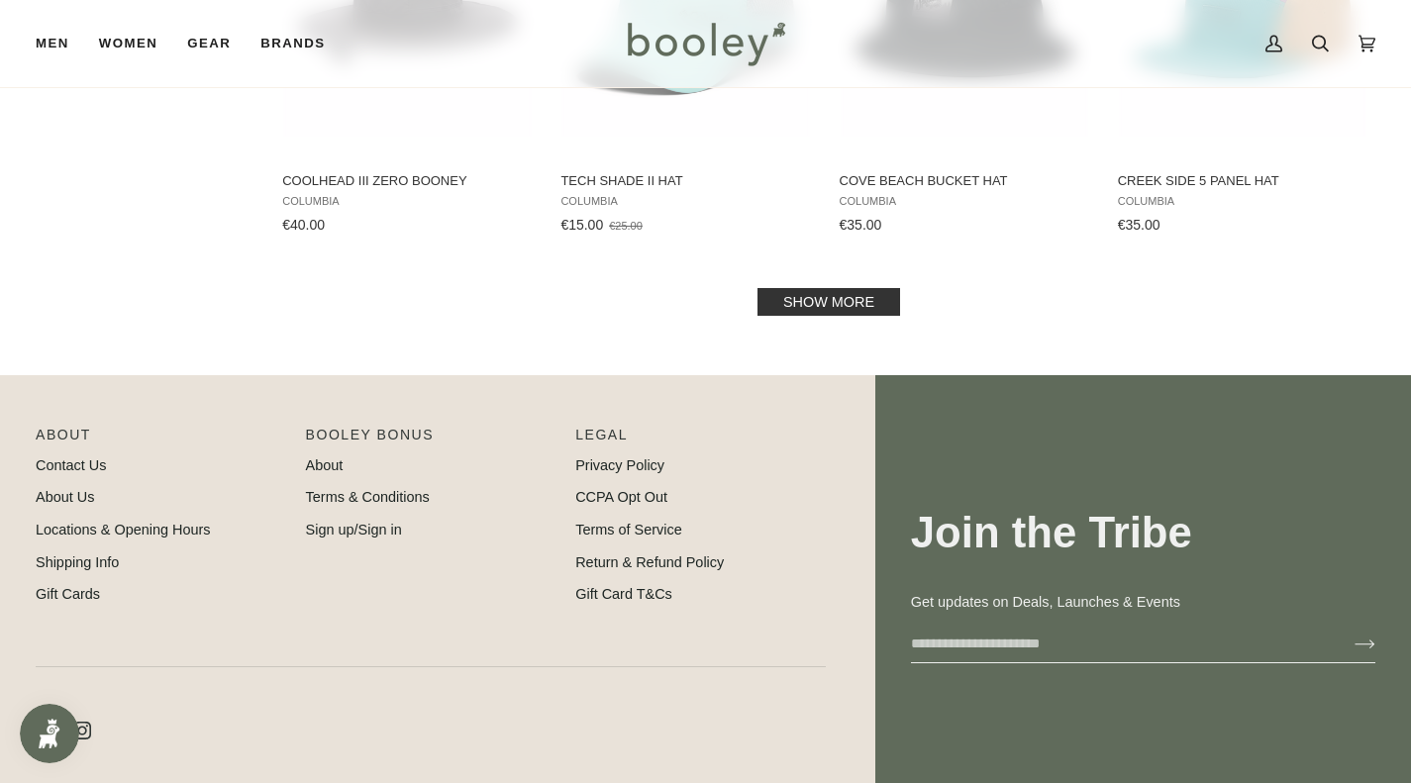
click at [851, 301] on link "Show more" at bounding box center [828, 302] width 143 height 28
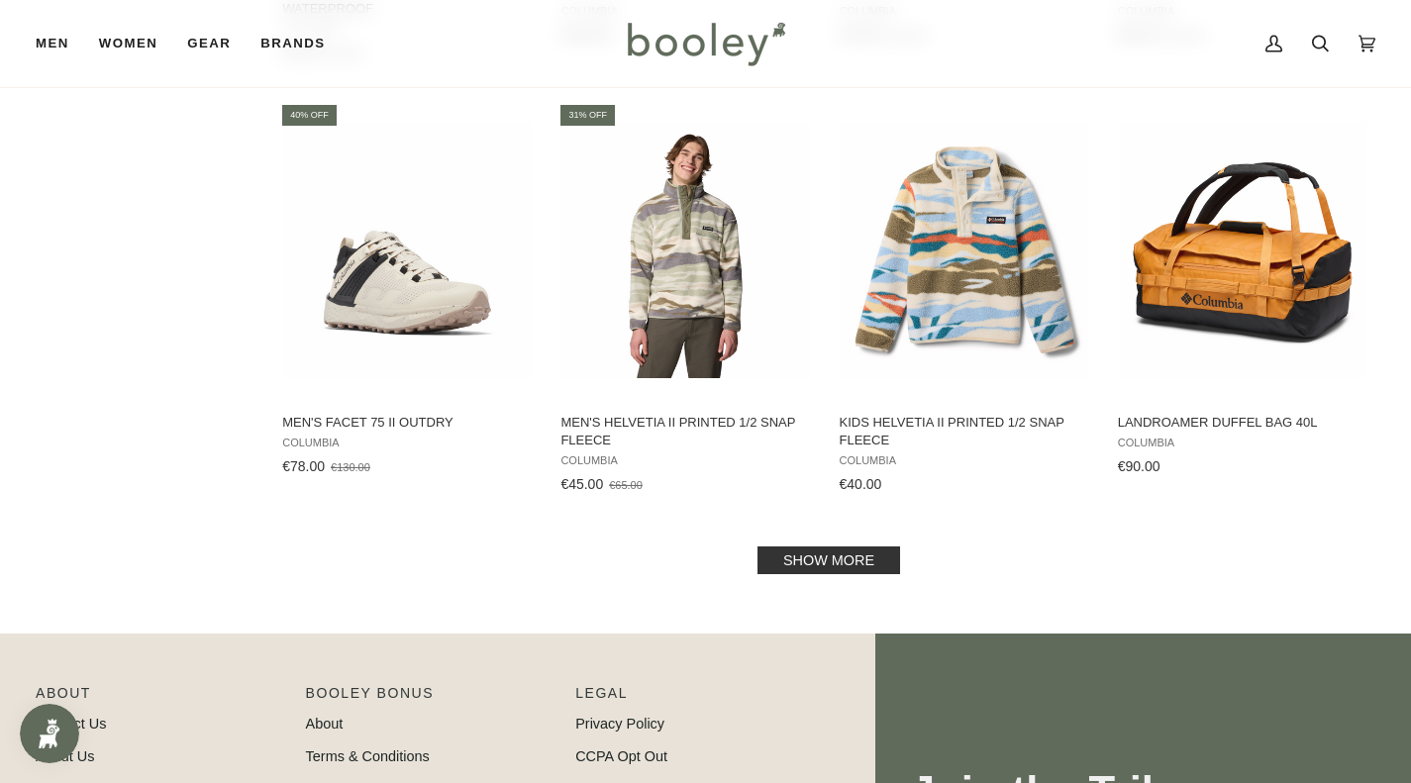
scroll to position [4138, 0]
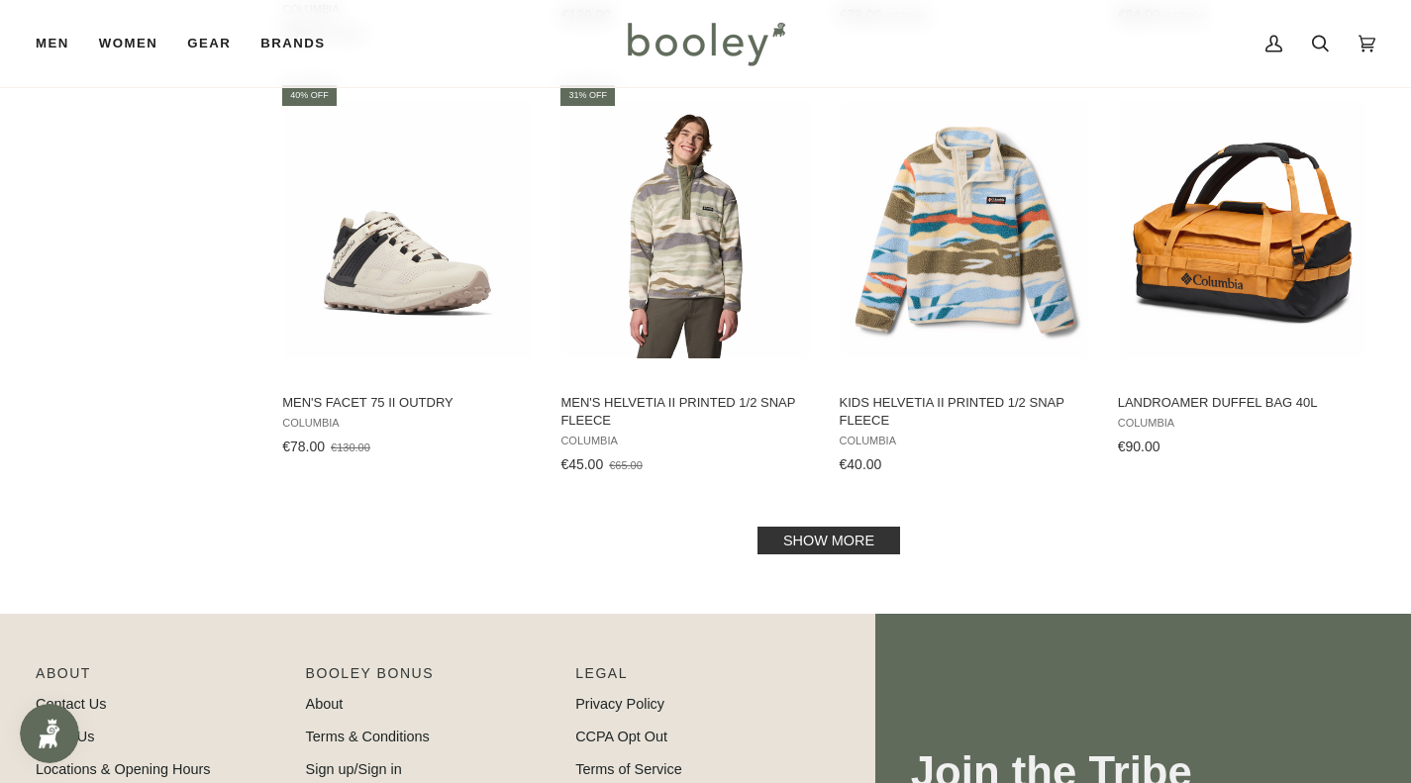
click at [843, 528] on link "Show more" at bounding box center [828, 541] width 143 height 28
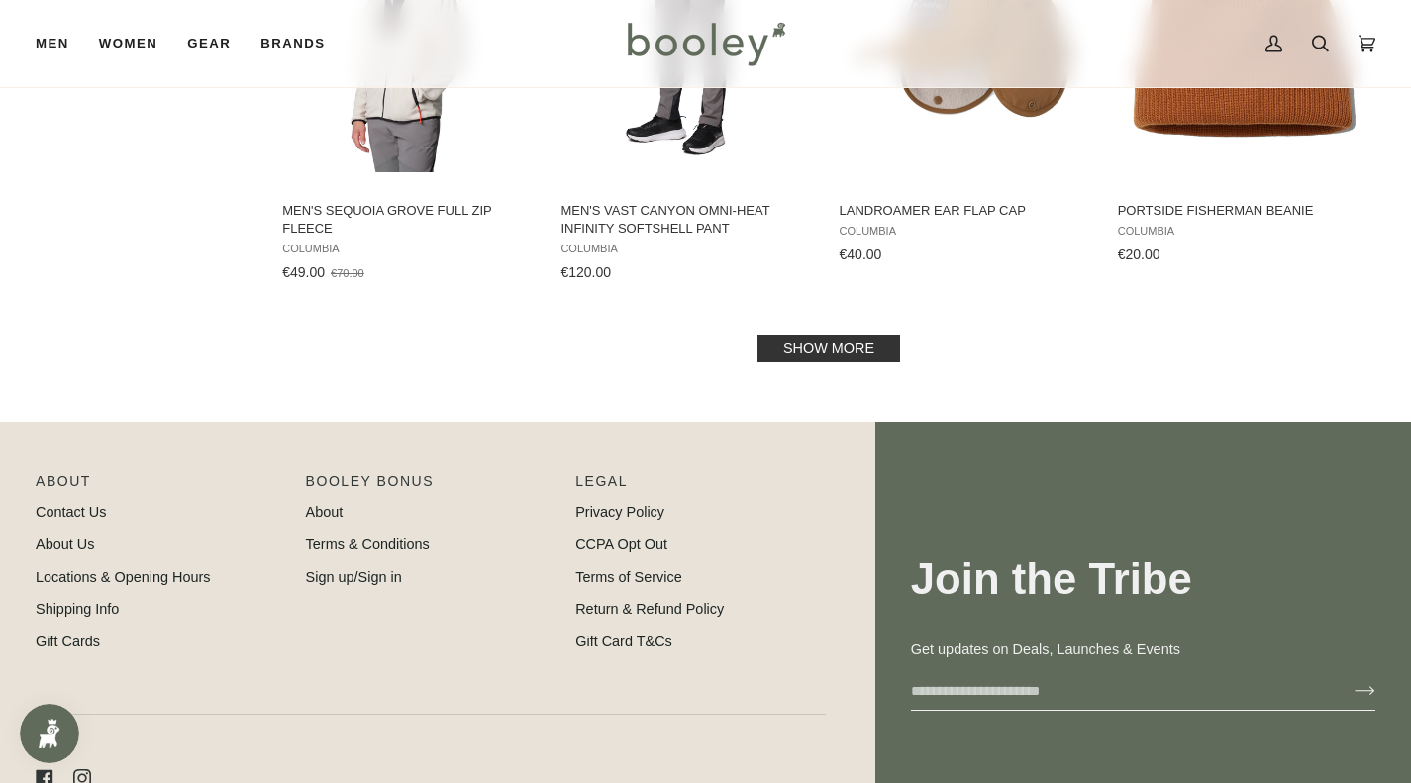
scroll to position [6500, 0]
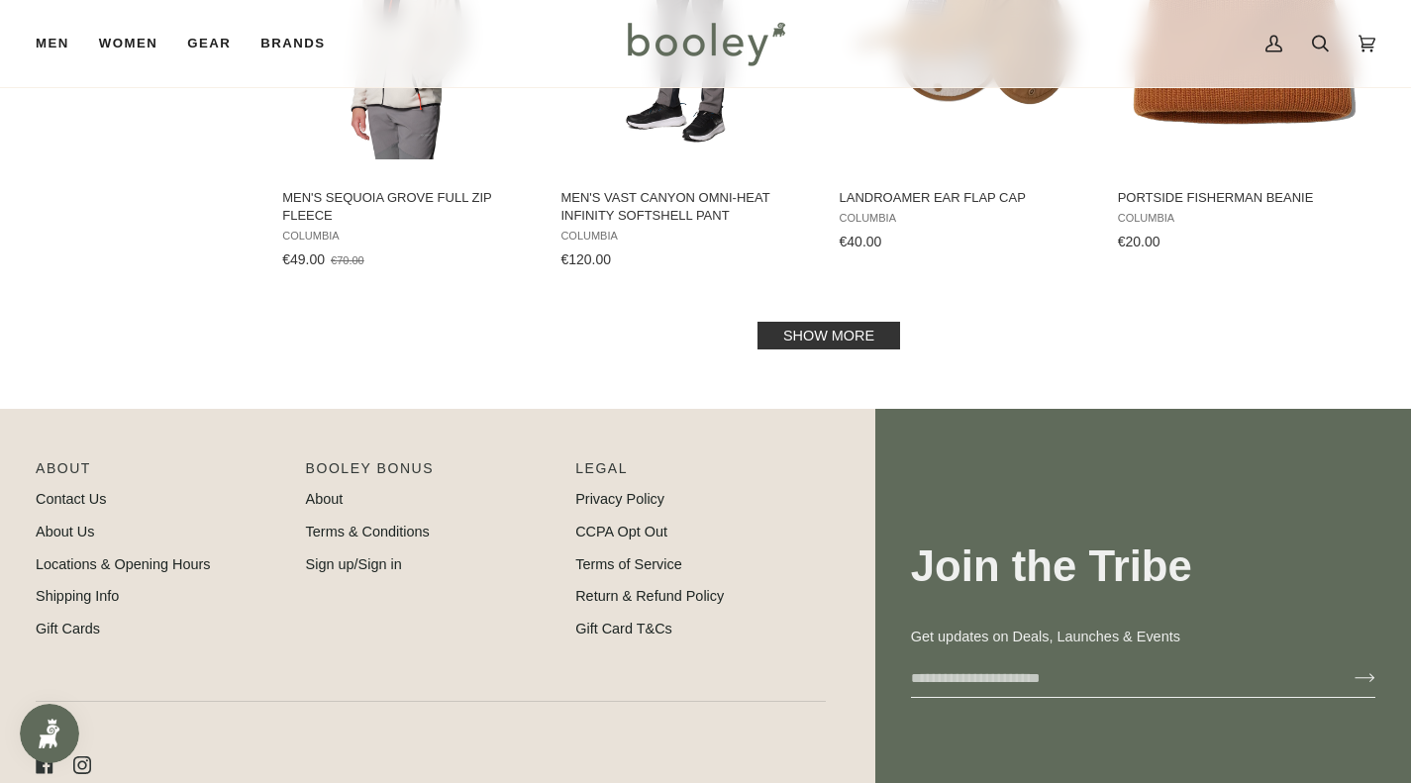
click at [873, 322] on link "Show more" at bounding box center [828, 336] width 143 height 28
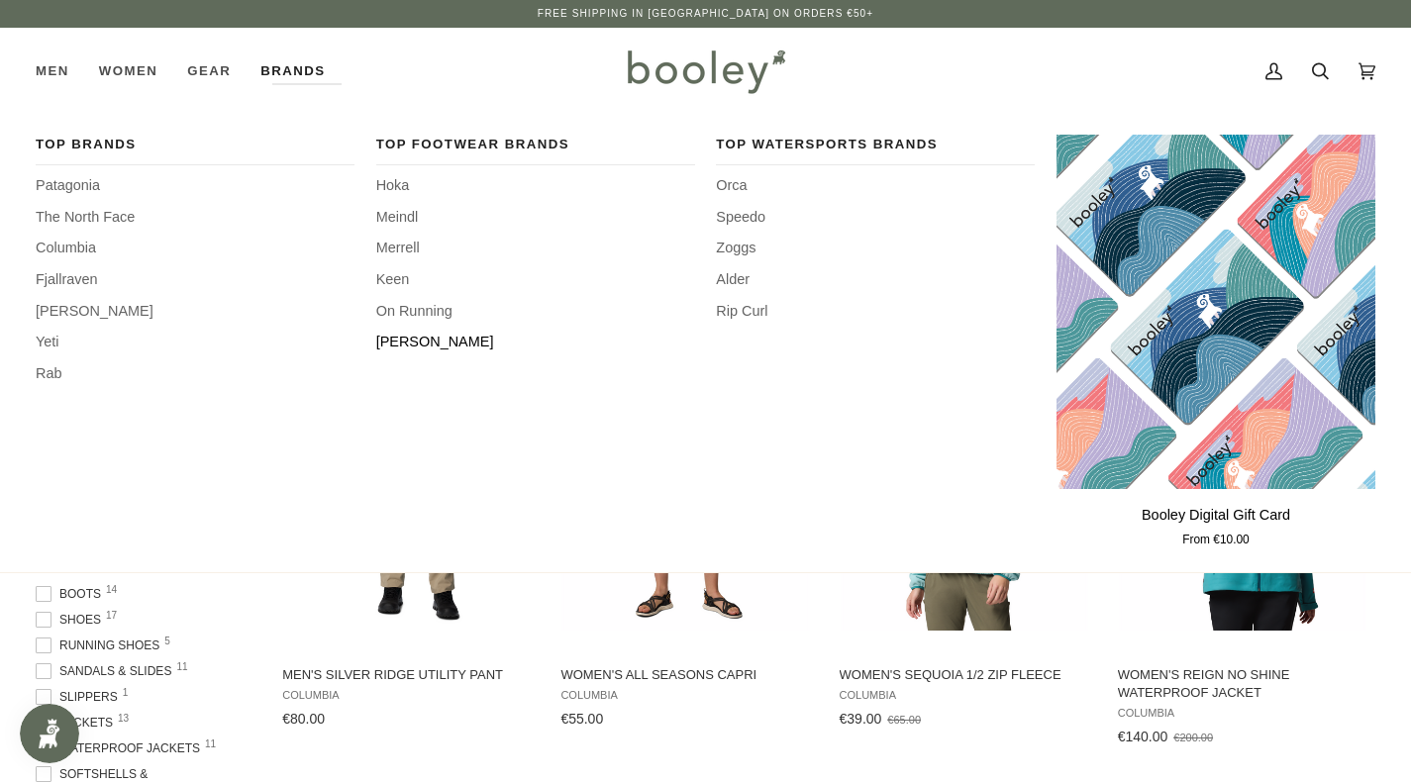
click at [407, 342] on span "[PERSON_NAME]" at bounding box center [535, 343] width 319 height 22
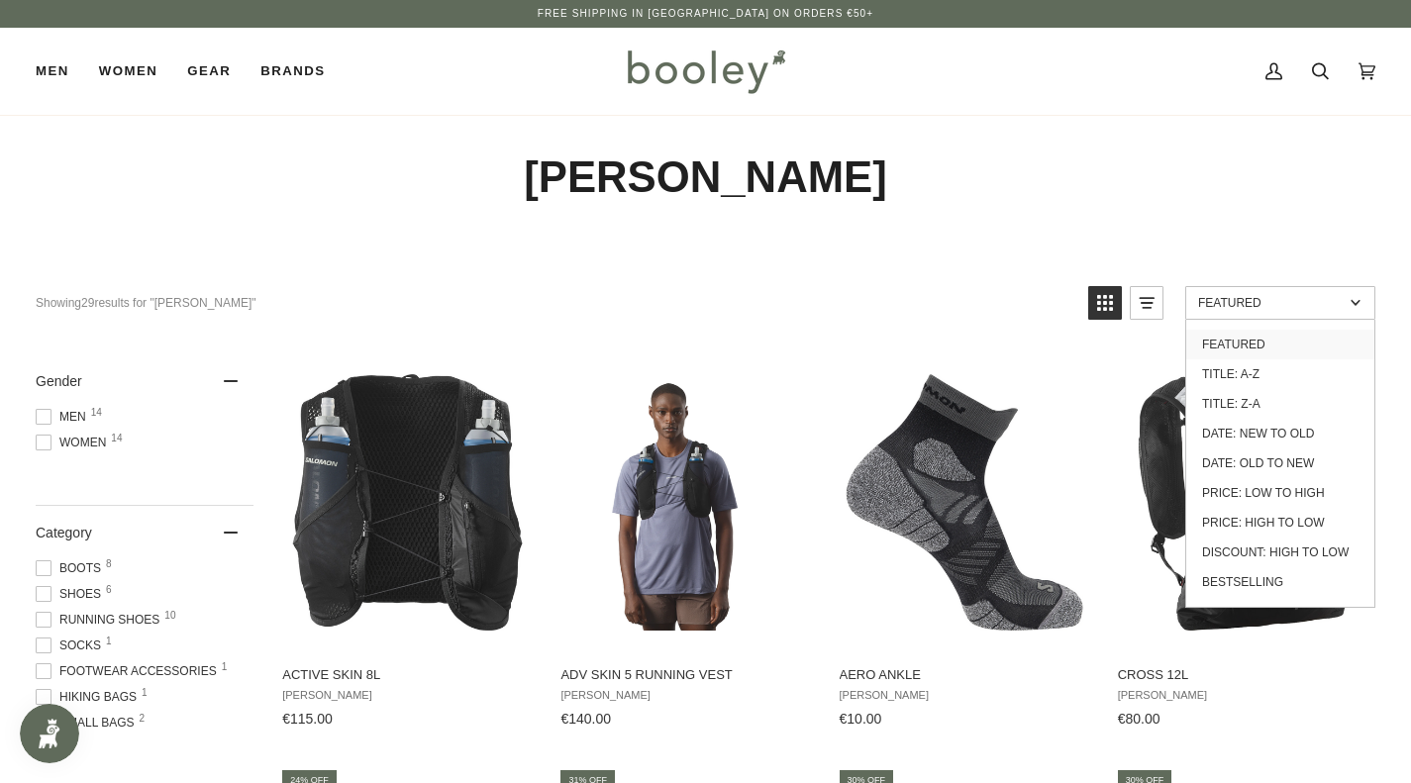
click at [1284, 293] on link "Featured" at bounding box center [1280, 303] width 190 height 34
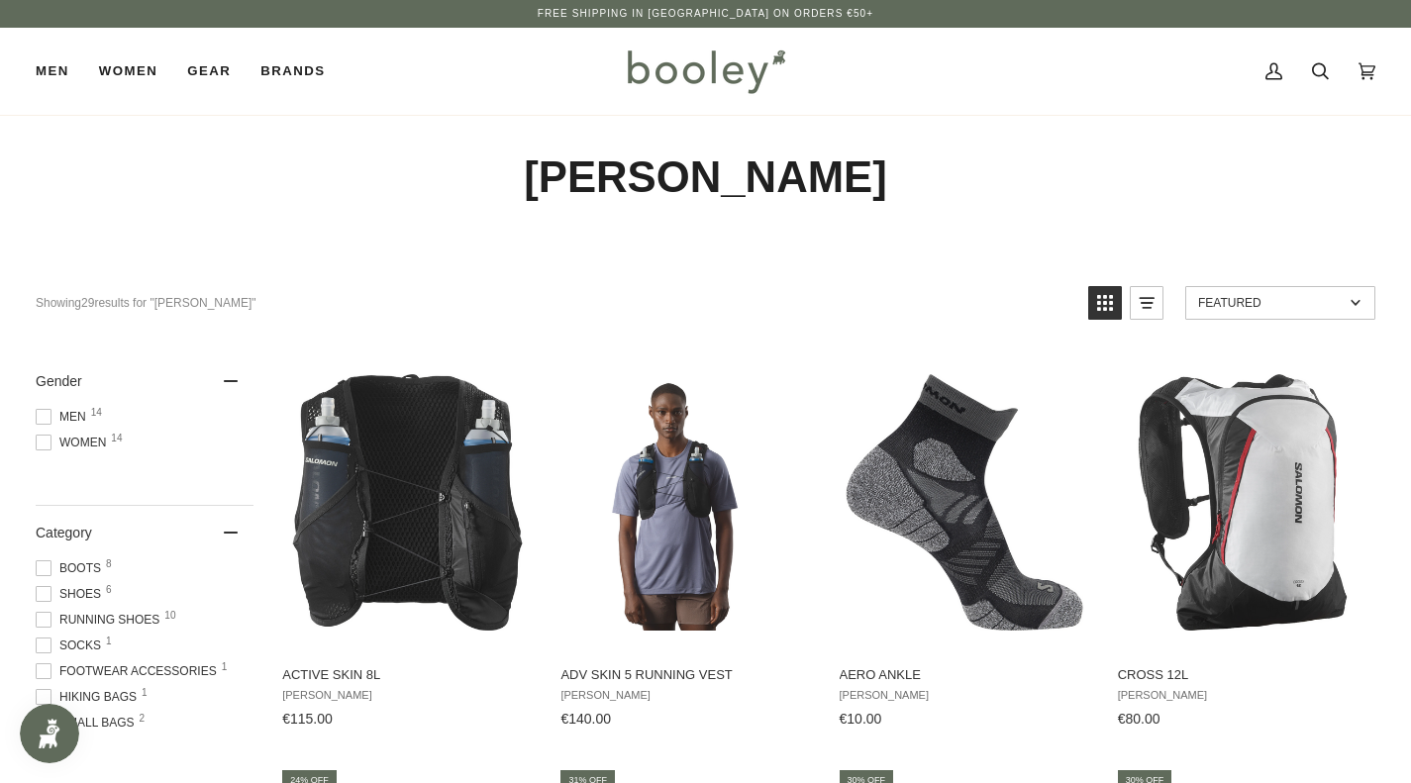
click at [1279, 296] on span "Featured" at bounding box center [1271, 303] width 146 height 14
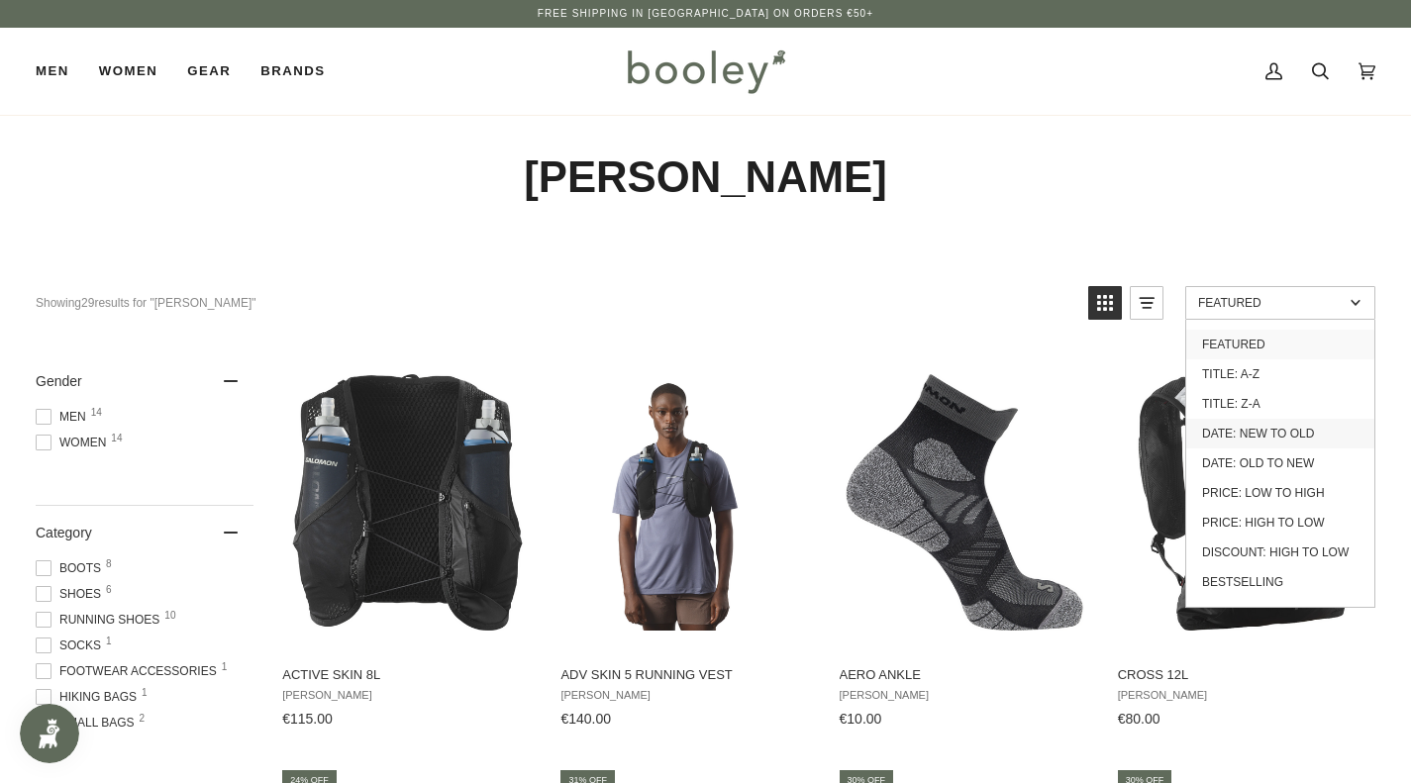
click at [1288, 442] on link "Date: New to Old" at bounding box center [1280, 434] width 188 height 30
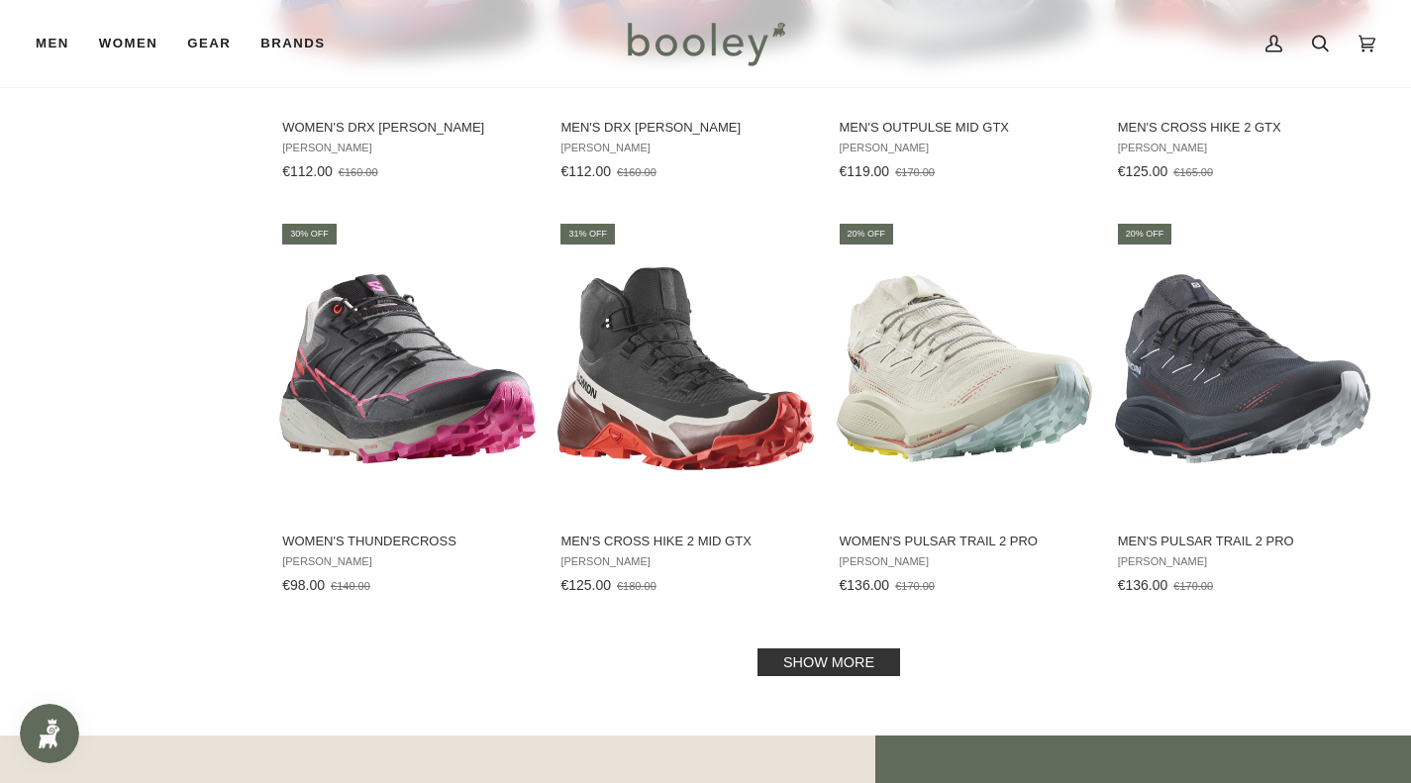
scroll to position [1801, 0]
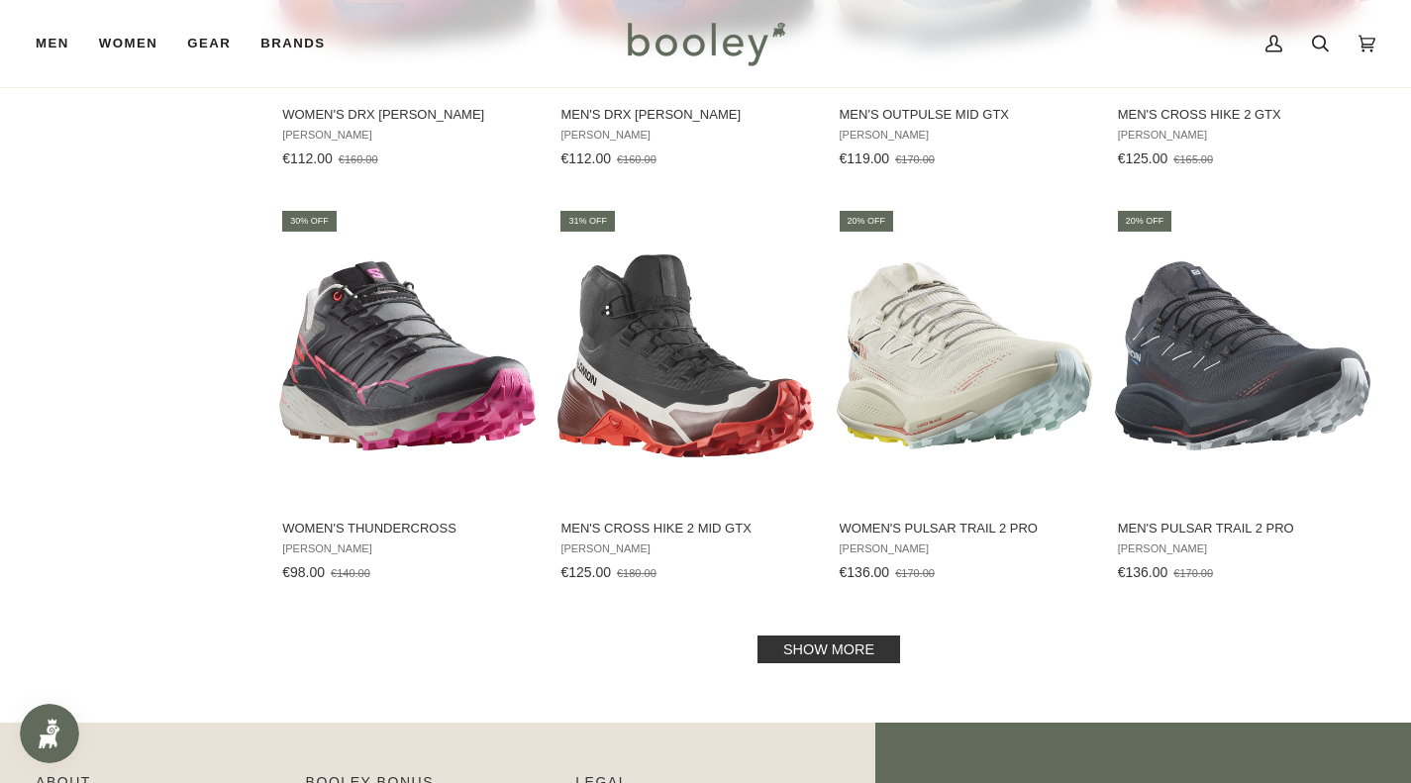
click at [843, 649] on link "Show more" at bounding box center [828, 650] width 143 height 28
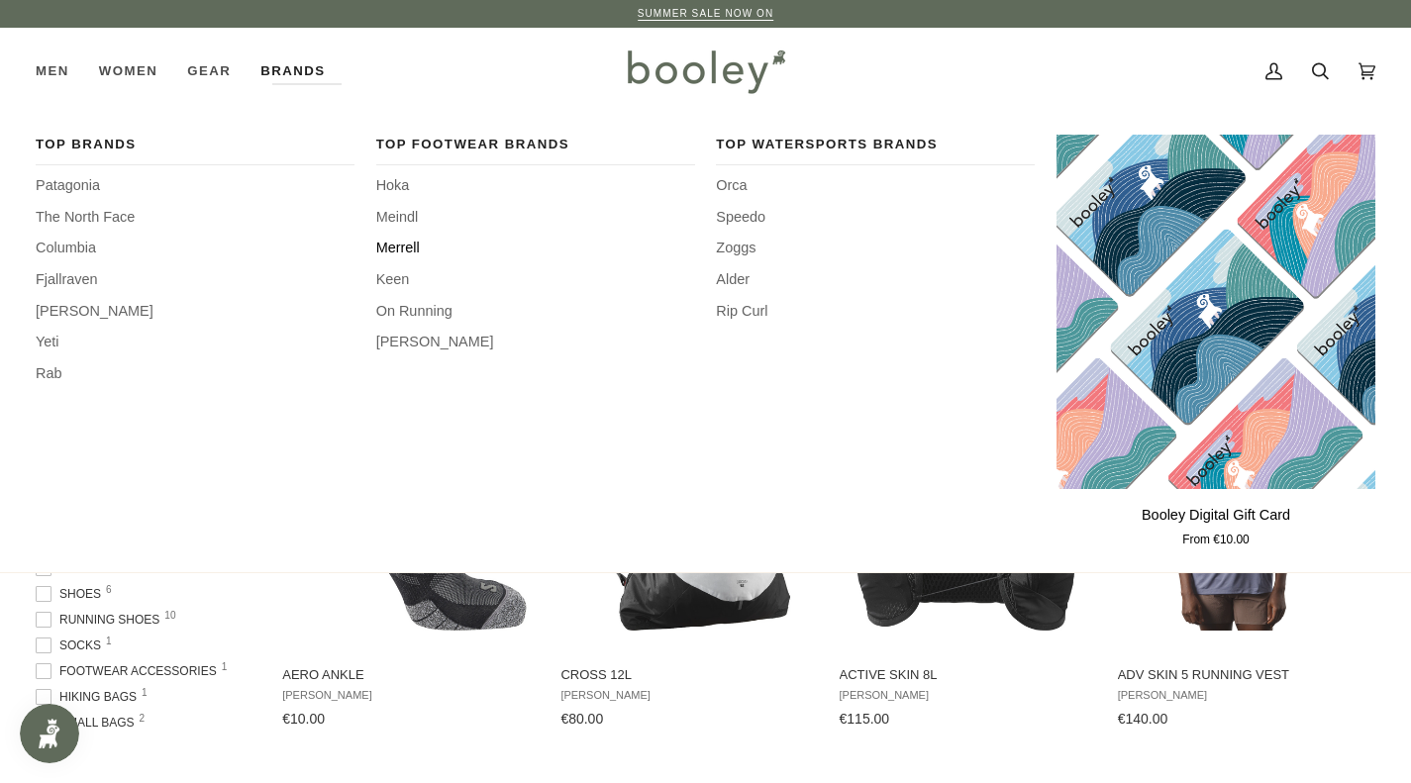
click at [405, 251] on span "Merrell" at bounding box center [535, 249] width 319 height 22
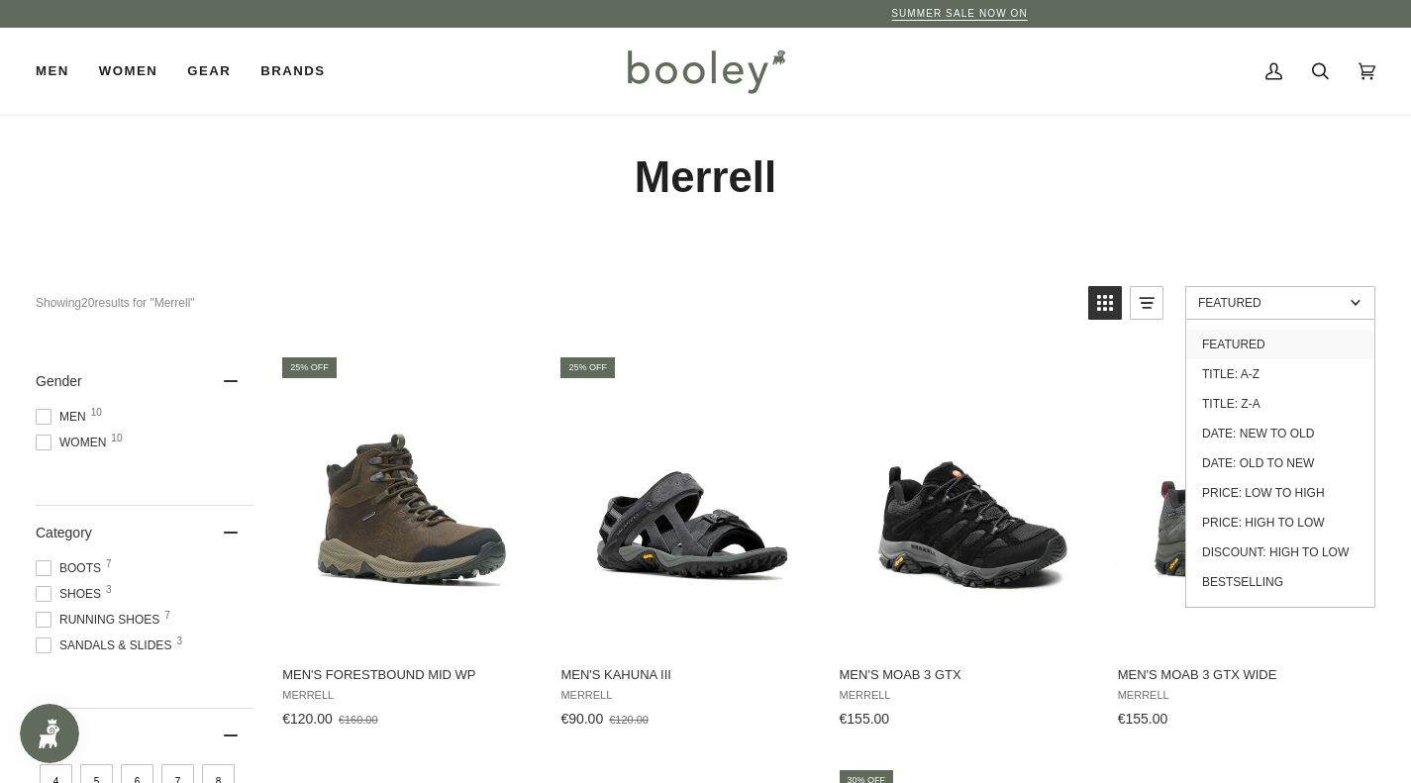
click at [1323, 296] on span "Featured" at bounding box center [1271, 303] width 146 height 14
click at [1349, 311] on link "Featured" at bounding box center [1280, 303] width 190 height 34
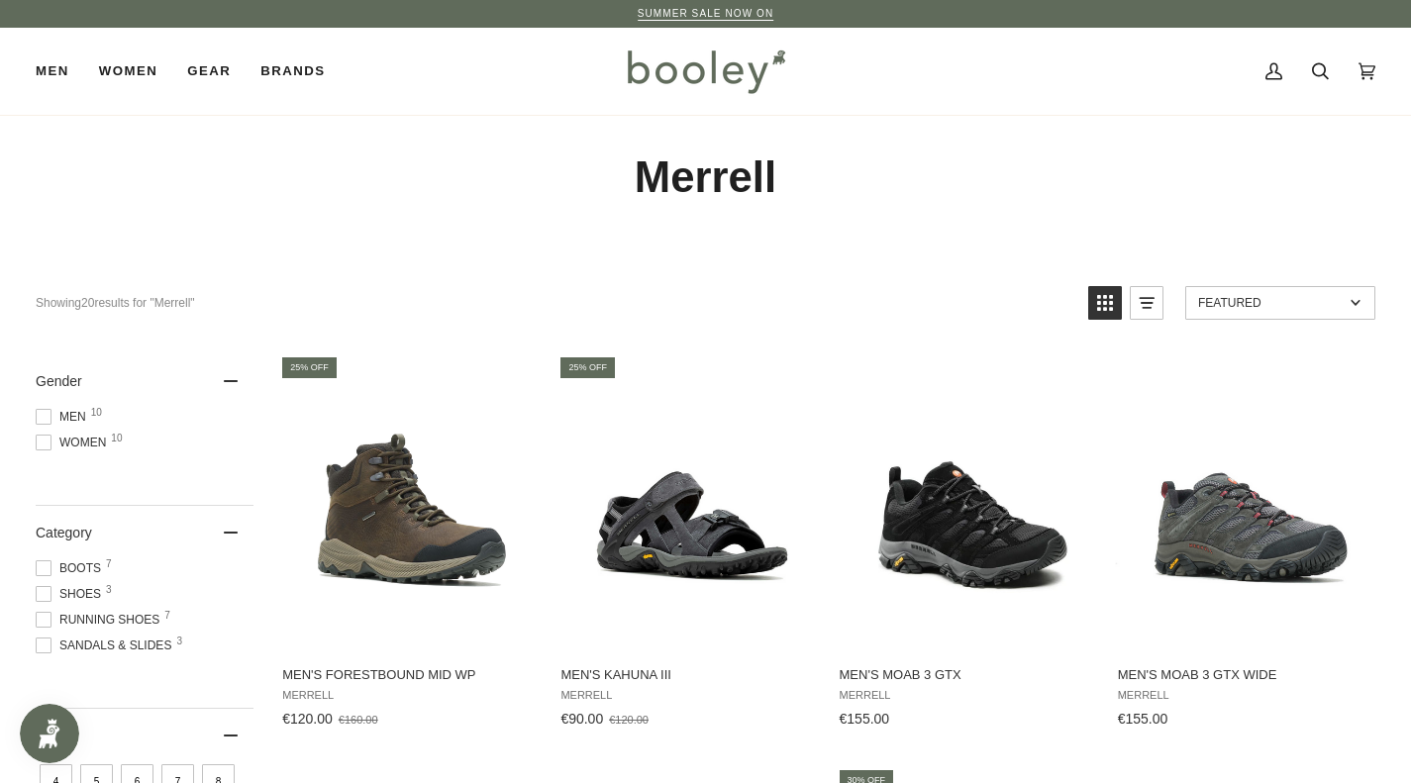
click at [1349, 311] on link "Featured" at bounding box center [1280, 303] width 190 height 34
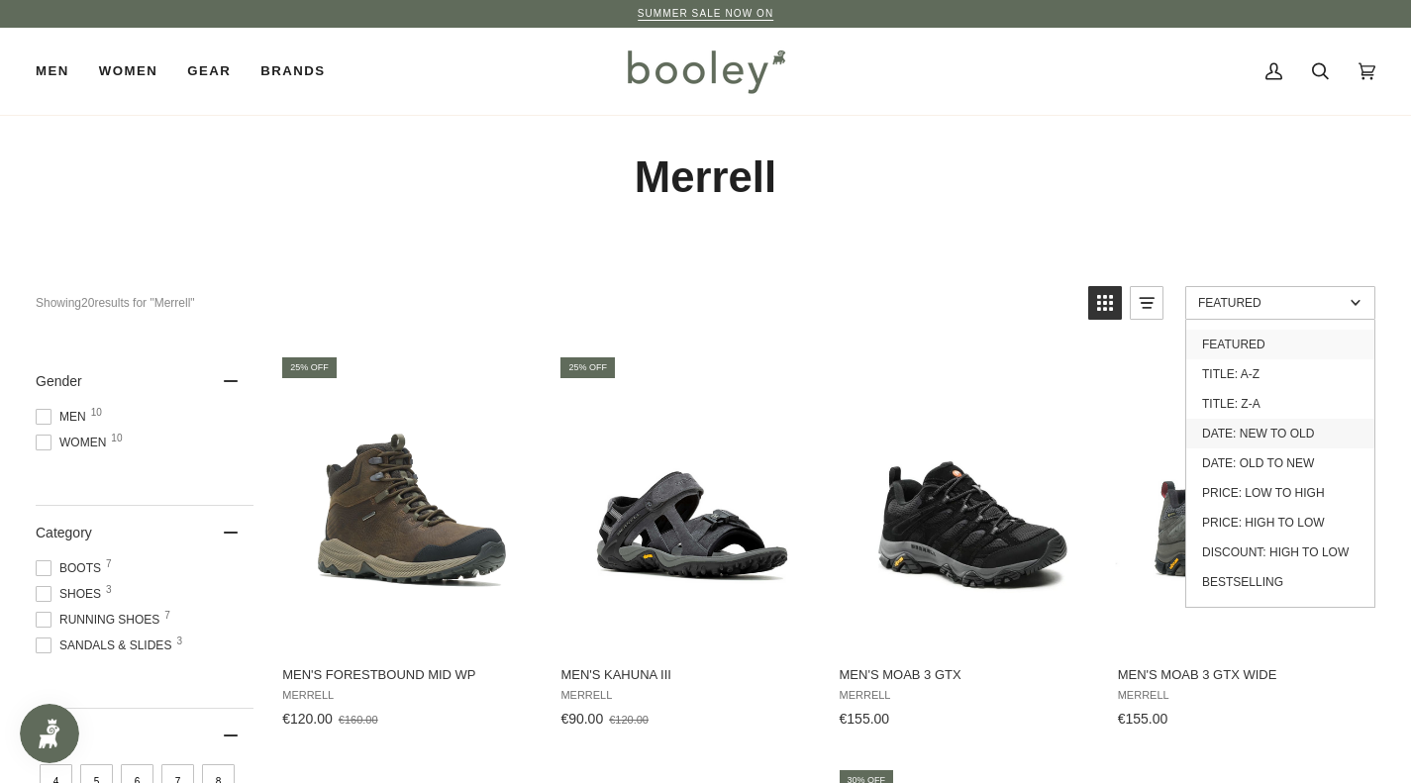
click at [1275, 430] on link "Date: New to Old" at bounding box center [1280, 434] width 188 height 30
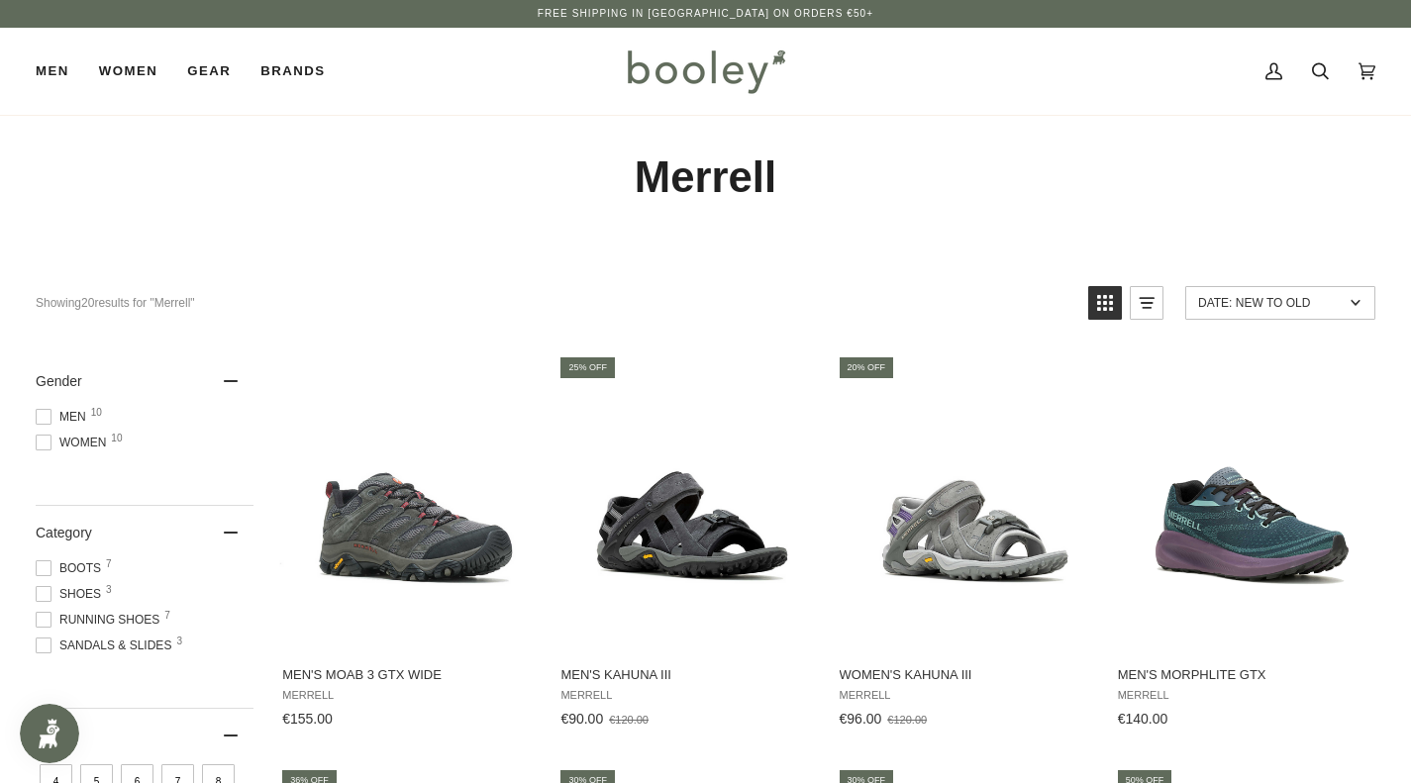
click at [988, 211] on div "Merrell" at bounding box center [705, 177] width 1411 height 124
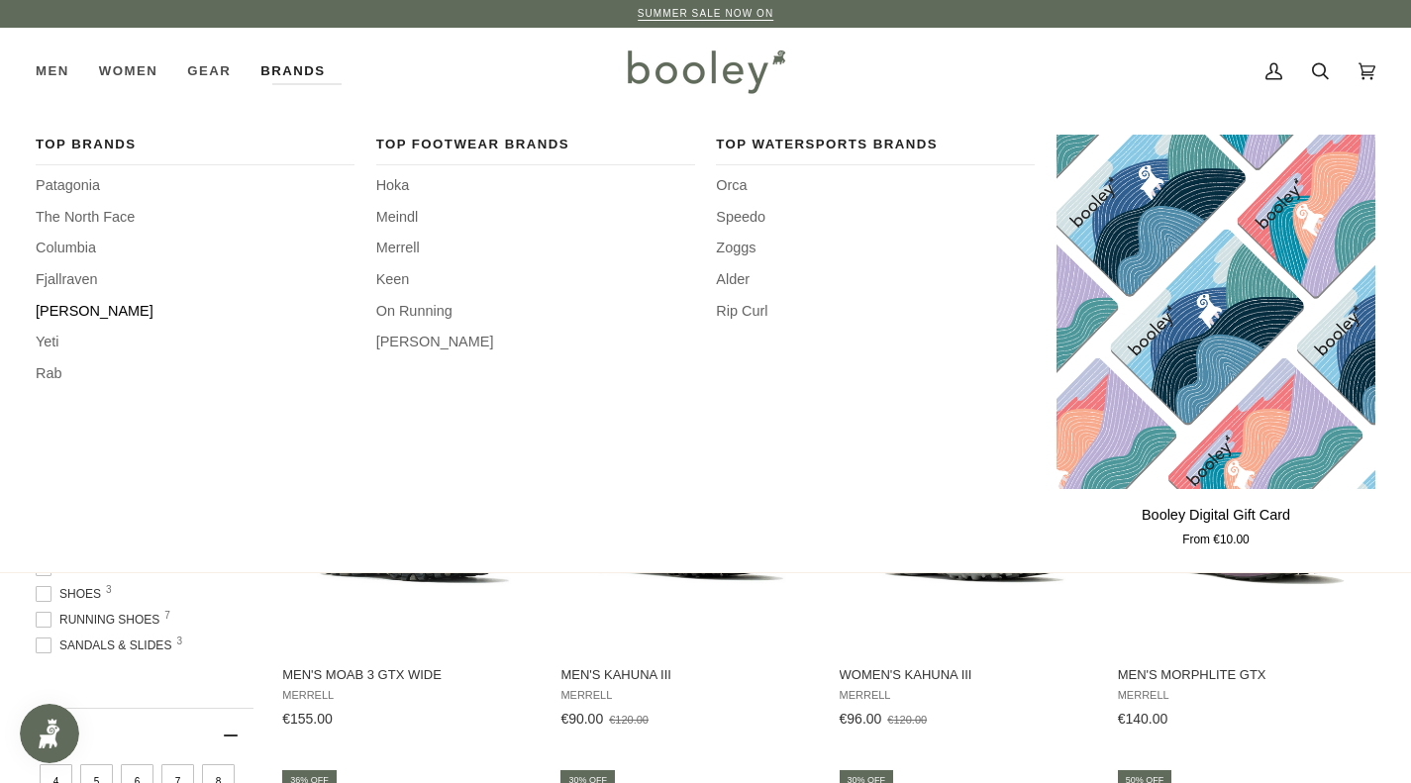
click at [97, 308] on span "[PERSON_NAME]" at bounding box center [195, 312] width 319 height 22
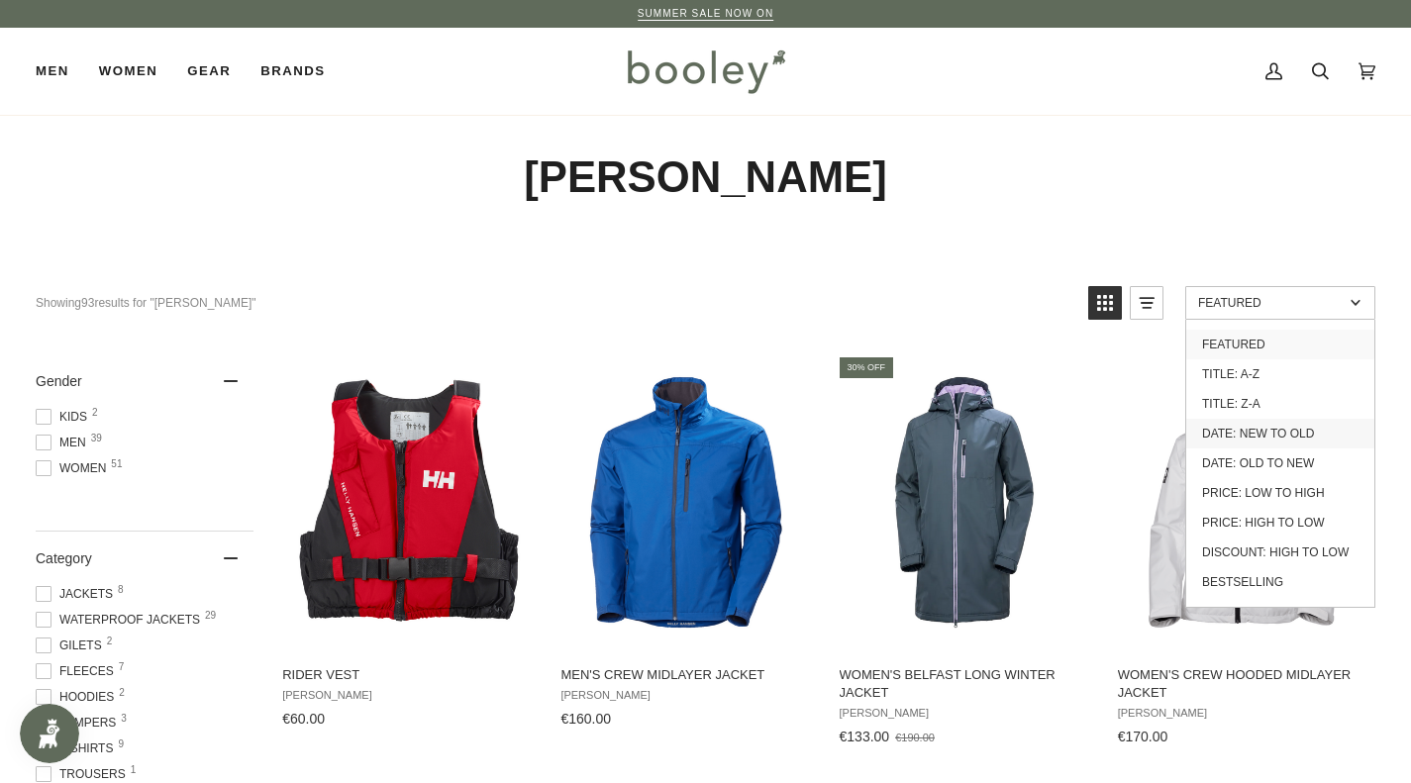
click at [1286, 431] on link "Date: New to Old" at bounding box center [1280, 434] width 188 height 30
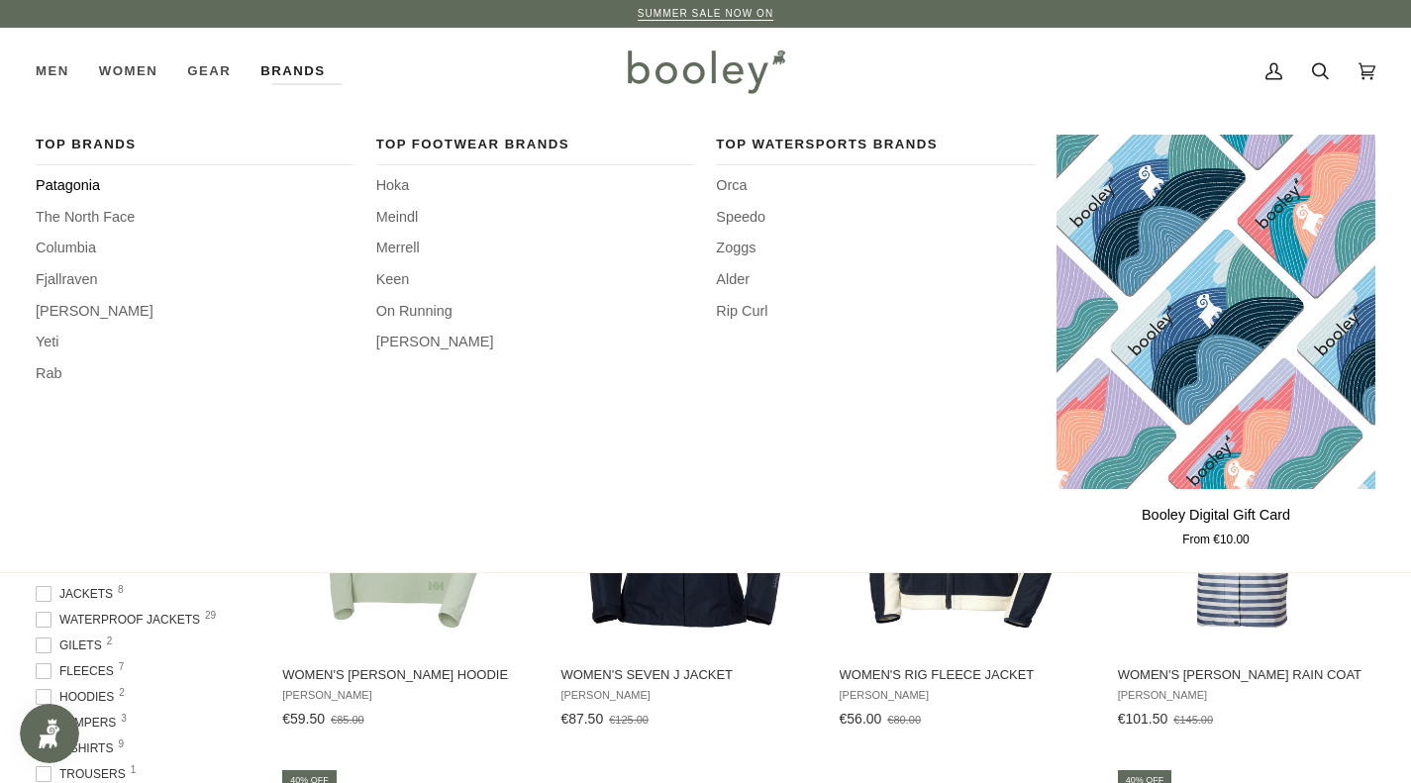
click at [88, 180] on span "Patagonia" at bounding box center [195, 186] width 319 height 22
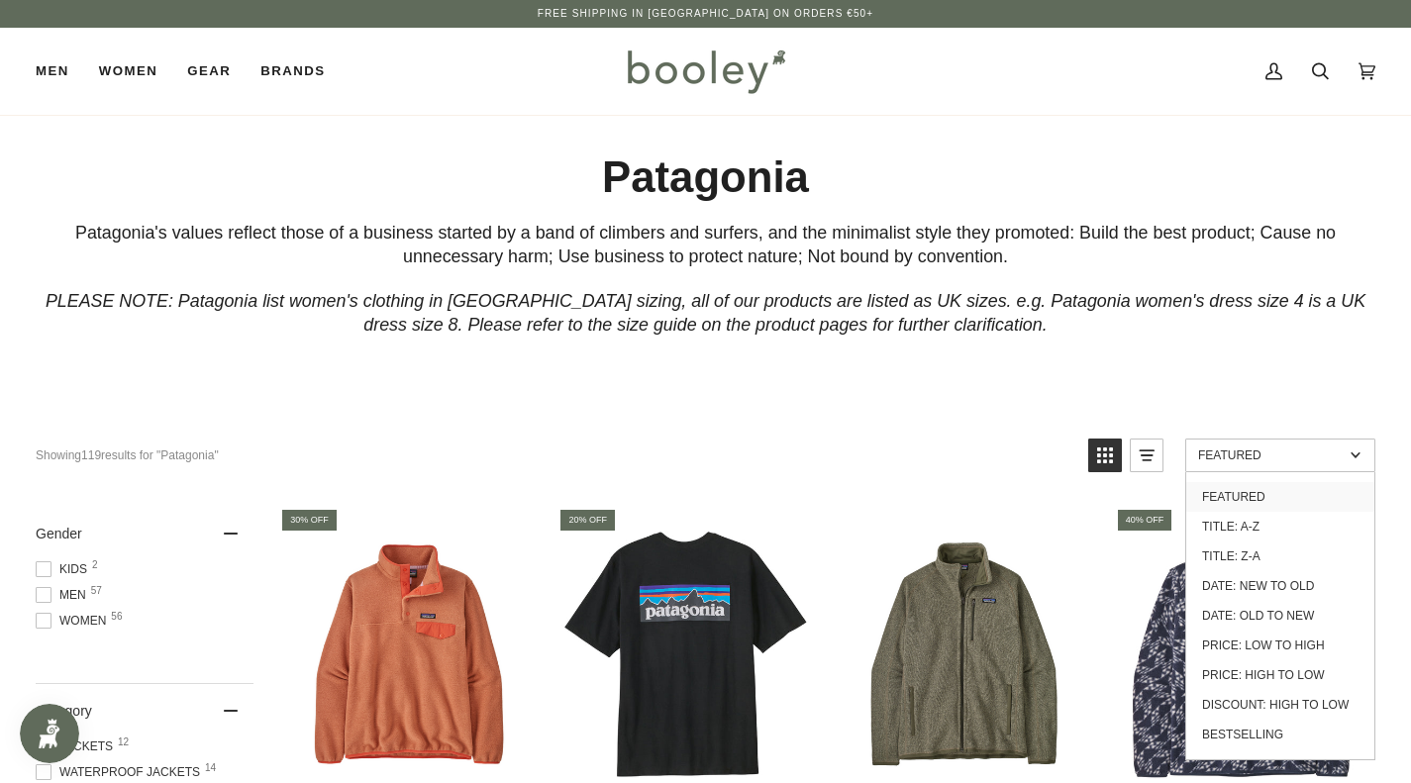
click at [1262, 465] on link "Featured" at bounding box center [1280, 456] width 190 height 34
click at [1273, 586] on link "Date: New to Old" at bounding box center [1280, 586] width 188 height 30
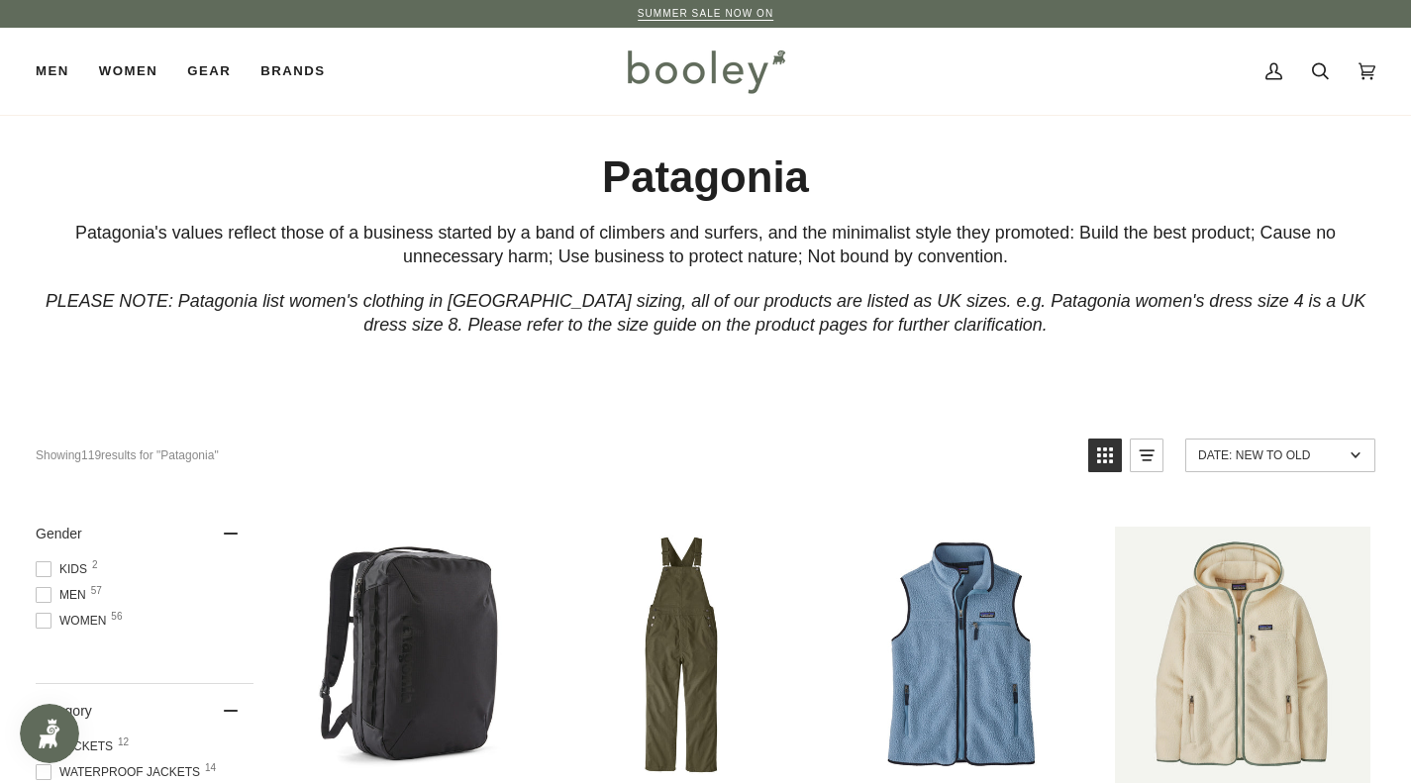
click at [1053, 205] on div "Patagonia Patagonia's values reflect those of a business started by a band of c…" at bounding box center [706, 254] width 1340 height 207
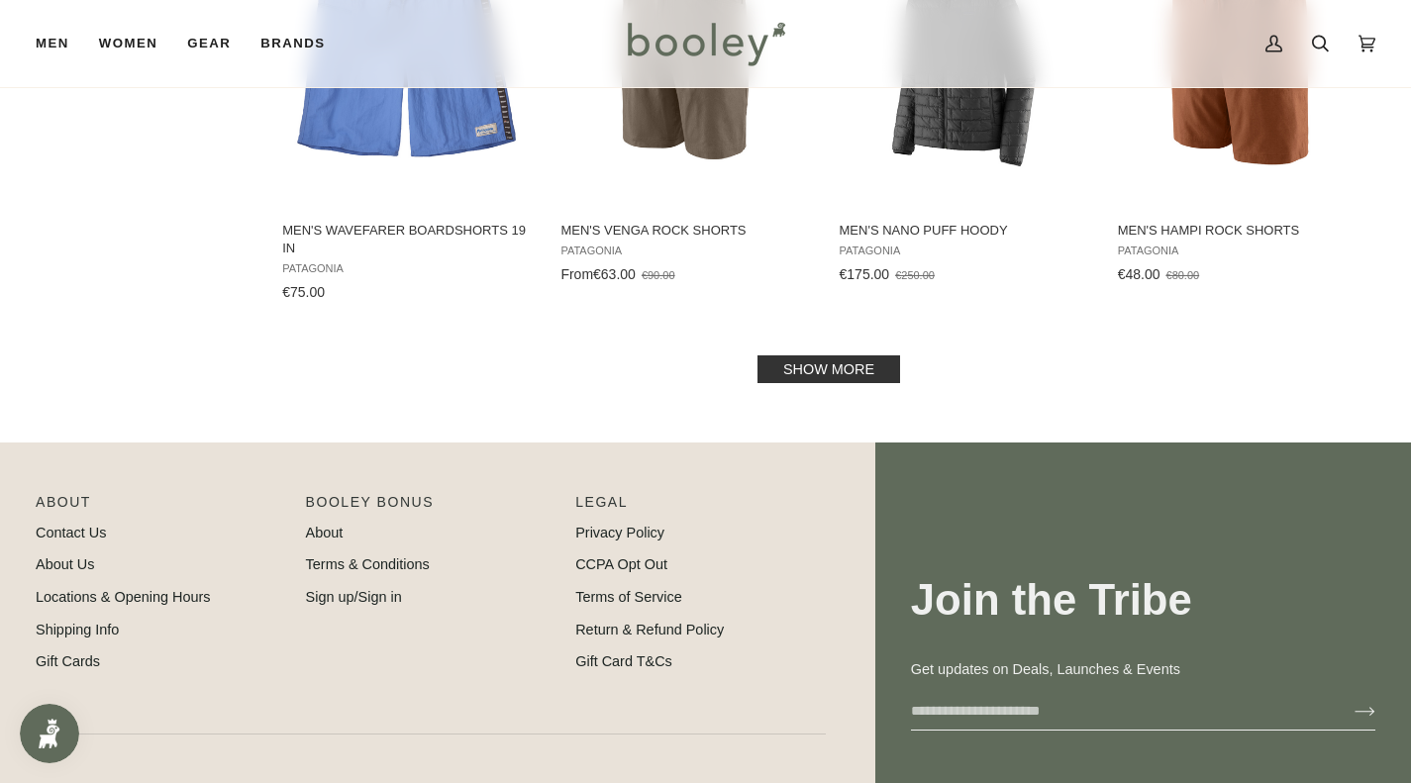
scroll to position [2357, 0]
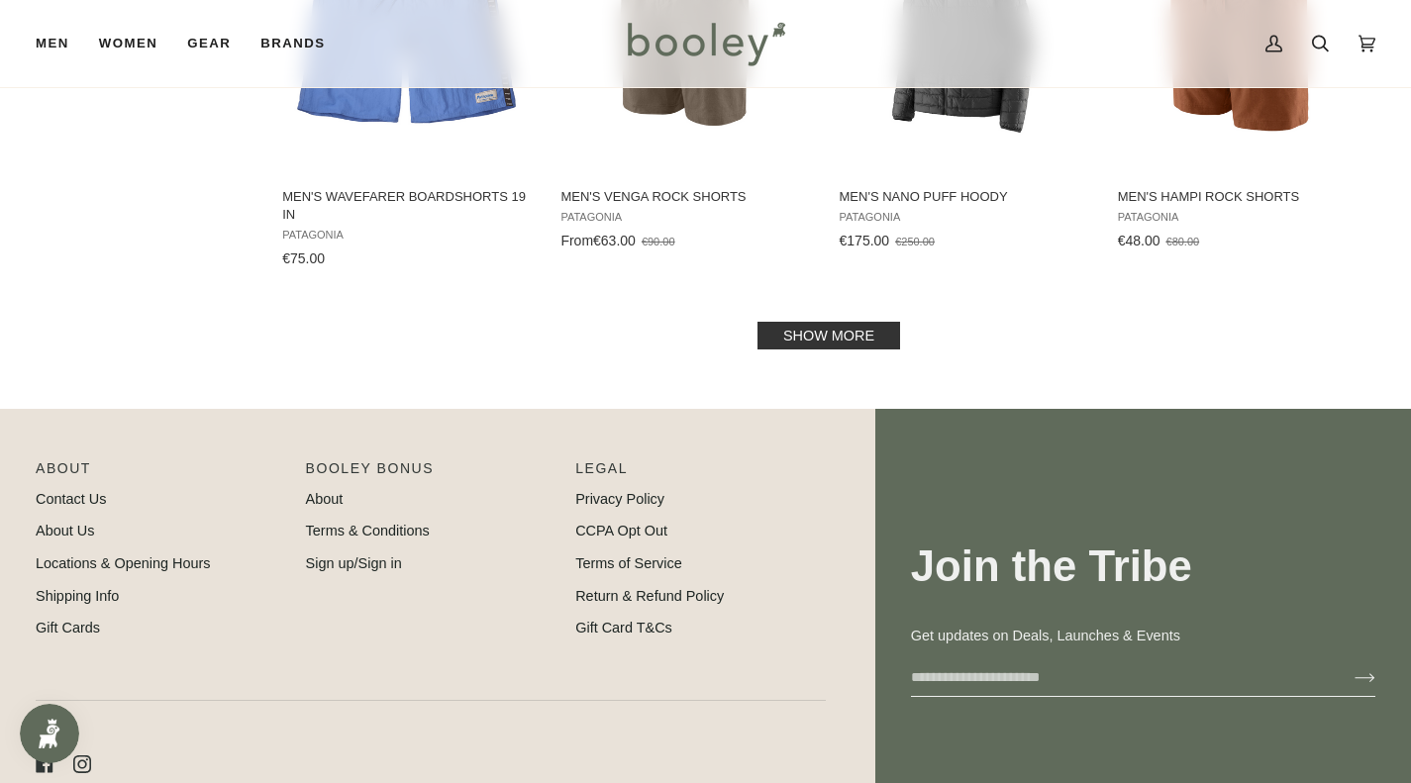
click at [800, 326] on link "Show more" at bounding box center [828, 336] width 143 height 28
